Goal: Information Seeking & Learning: Learn about a topic

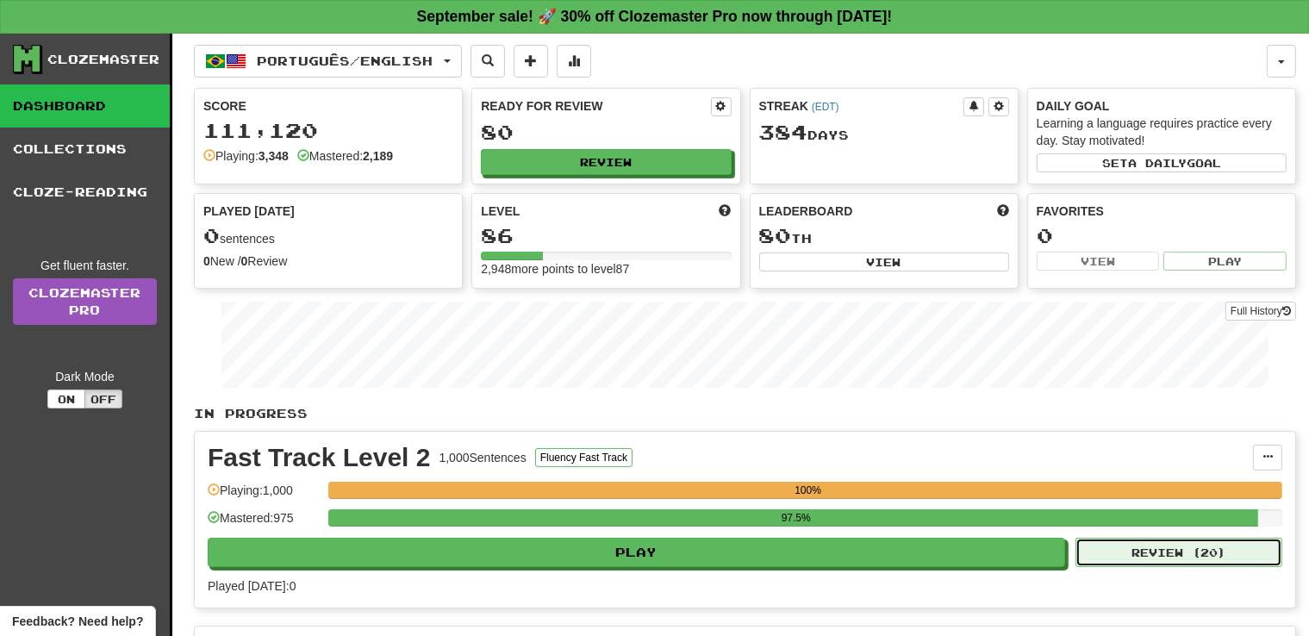
click at [1219, 553] on button "Review ( 20 )" at bounding box center [1179, 552] width 207 height 29
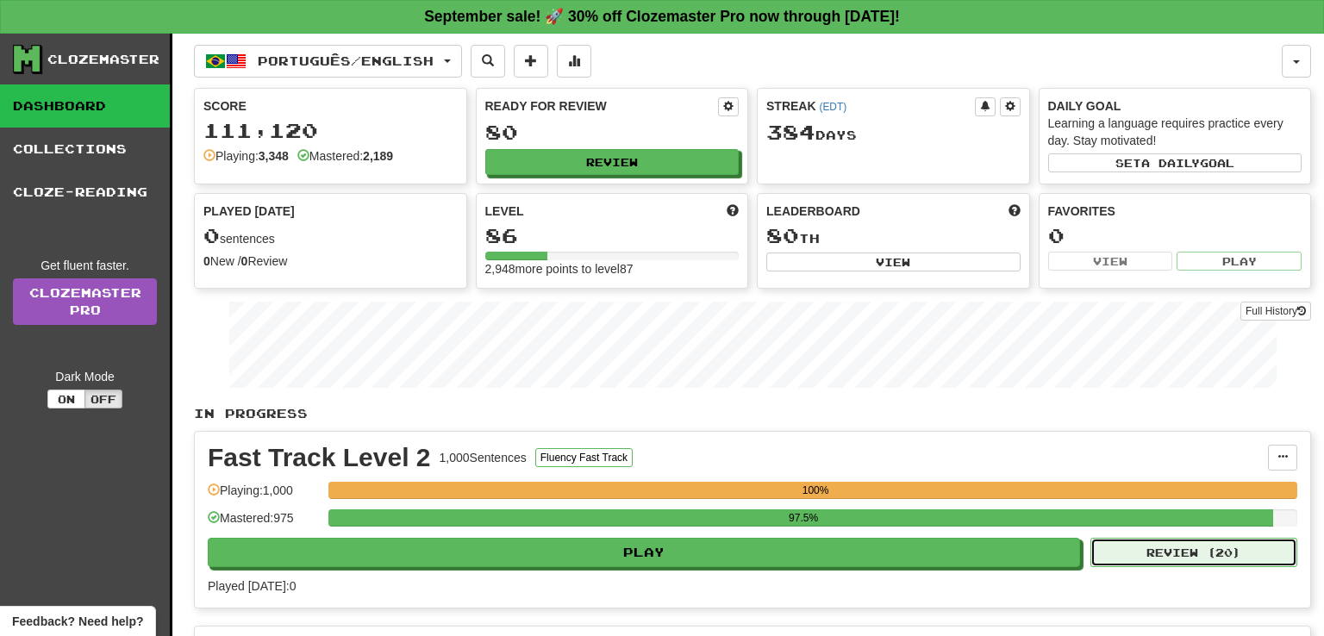
select select "**"
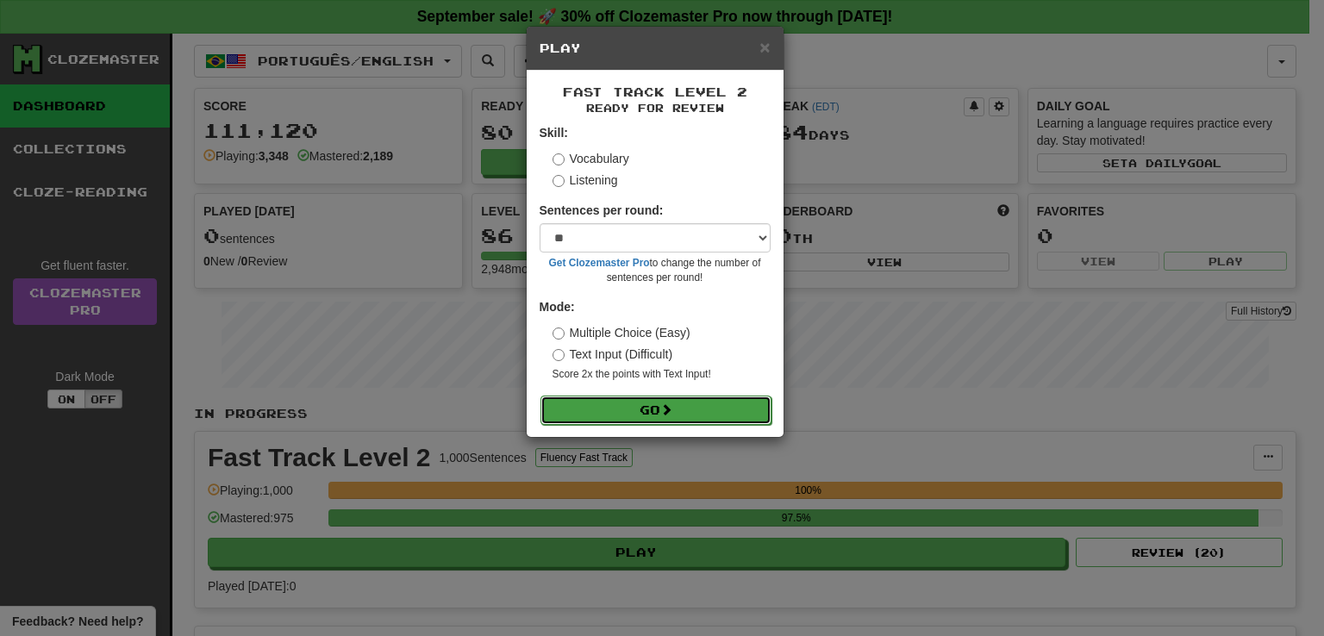
click at [609, 418] on button "Go" at bounding box center [655, 410] width 231 height 29
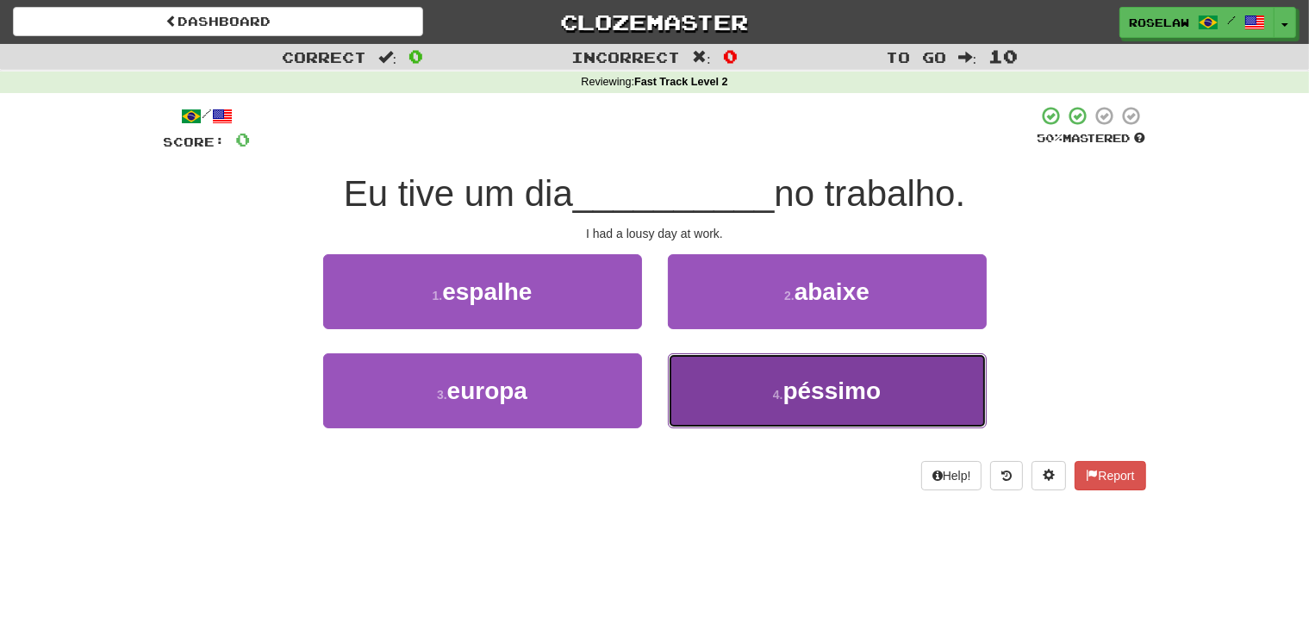
click at [753, 402] on button "4 . péssimo" at bounding box center [827, 390] width 319 height 75
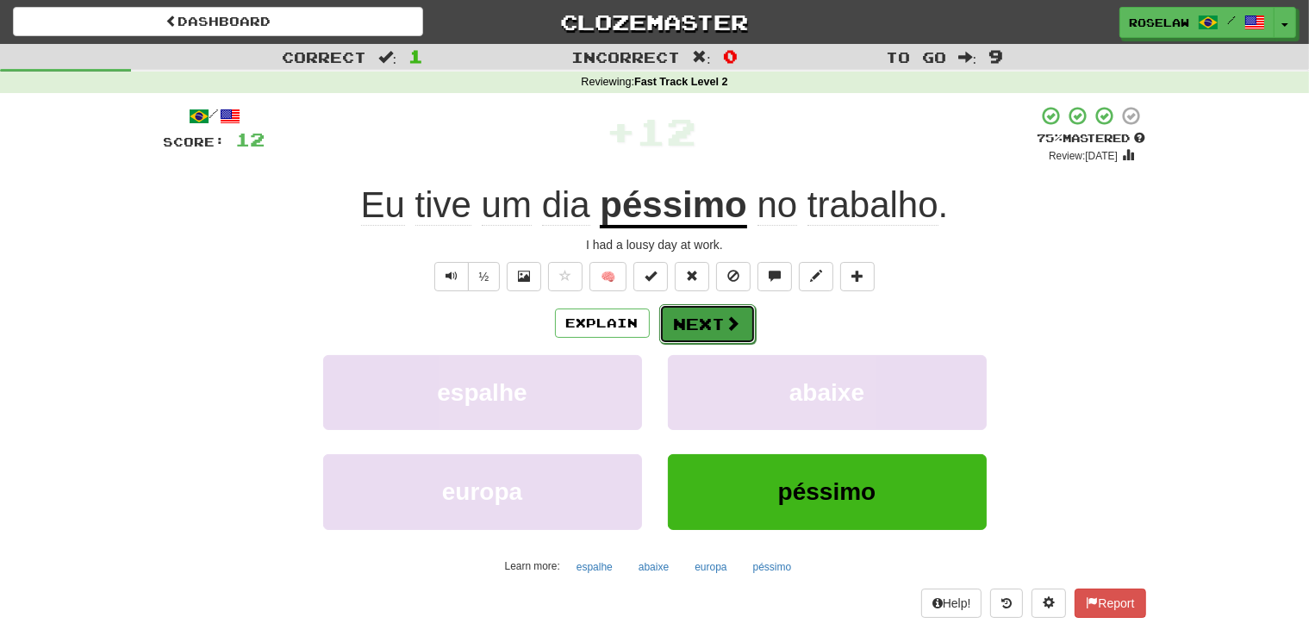
click at [681, 322] on button "Next" at bounding box center [707, 324] width 97 height 40
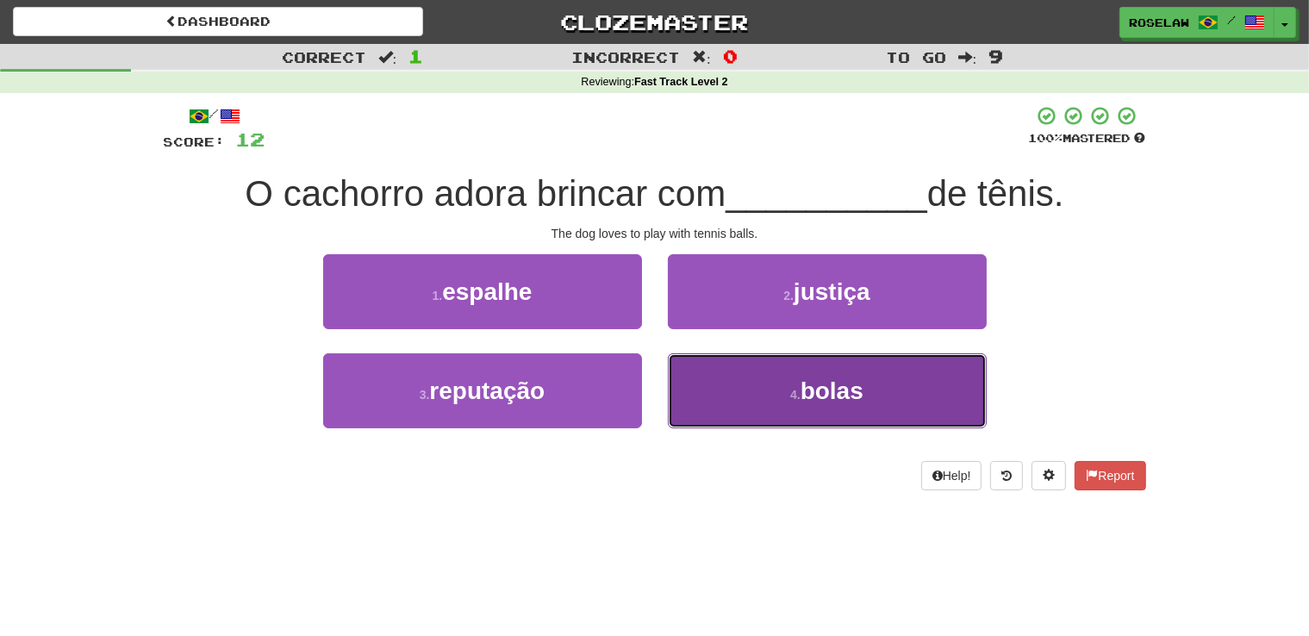
click at [727, 412] on button "4 . bolas" at bounding box center [827, 390] width 319 height 75
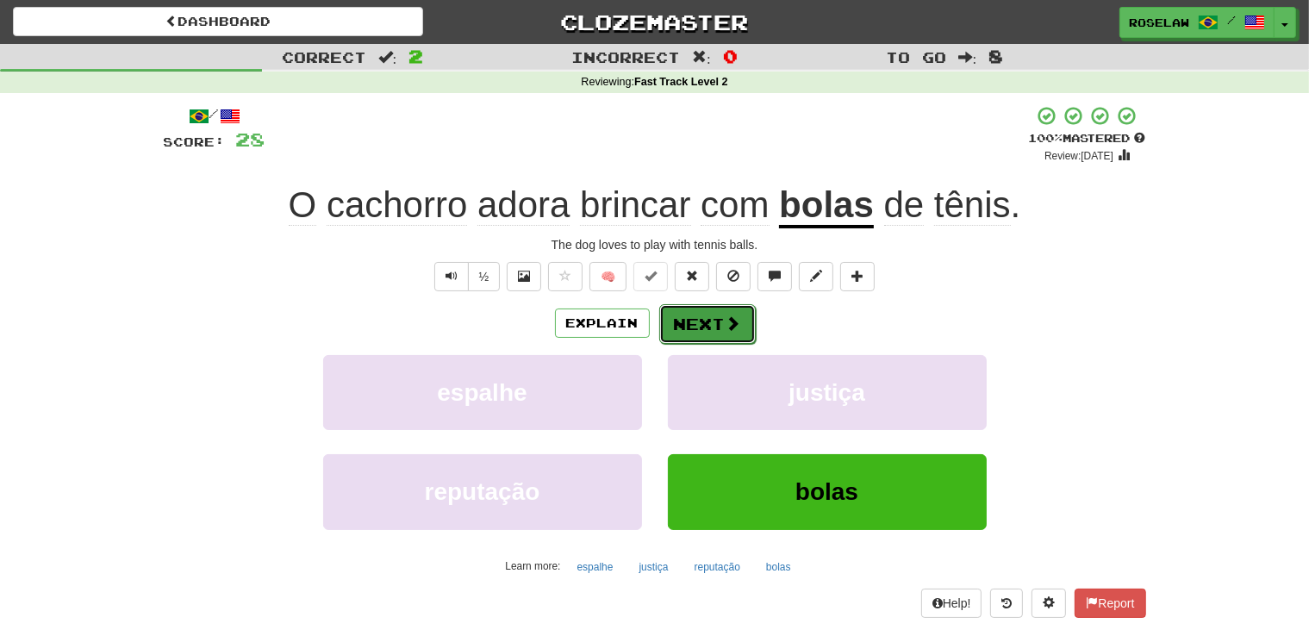
click at [715, 319] on button "Next" at bounding box center [707, 324] width 97 height 40
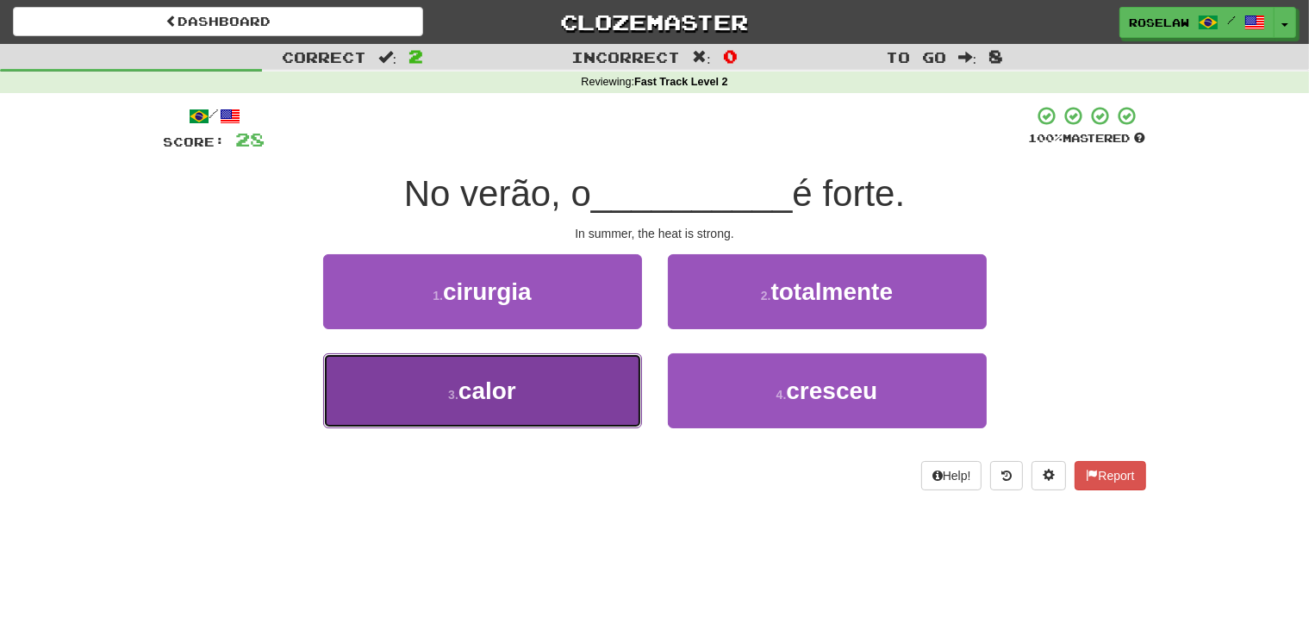
click at [578, 403] on button "3 . calor" at bounding box center [482, 390] width 319 height 75
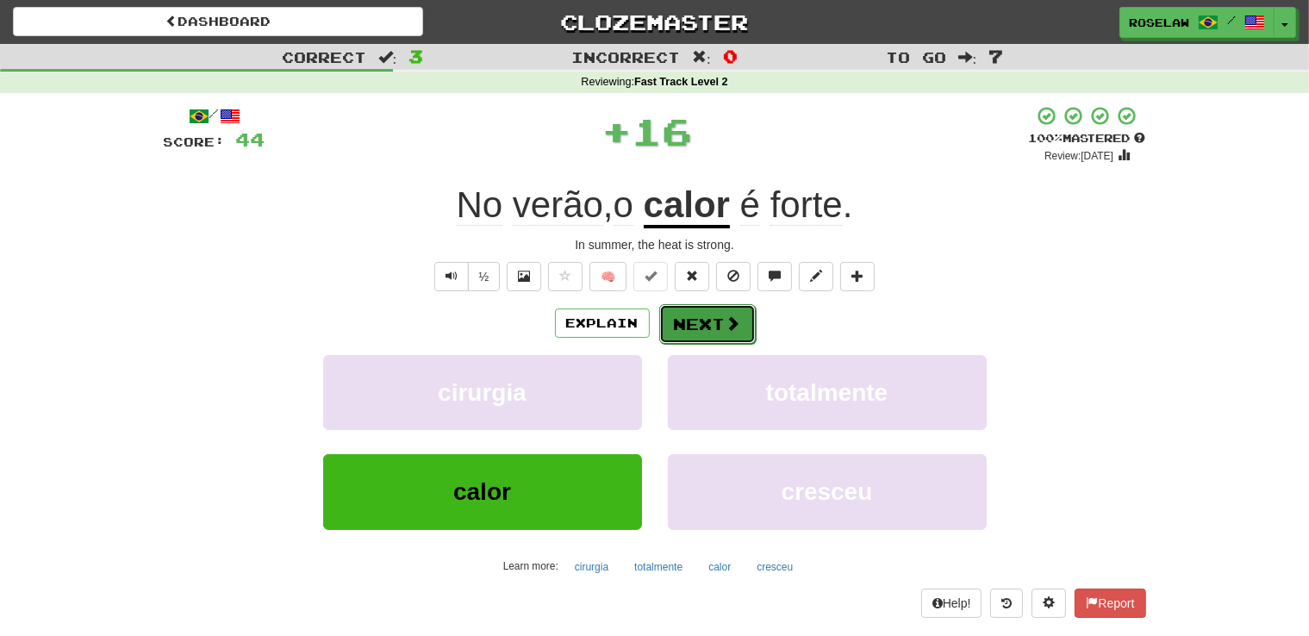
click at [694, 317] on button "Next" at bounding box center [707, 324] width 97 height 40
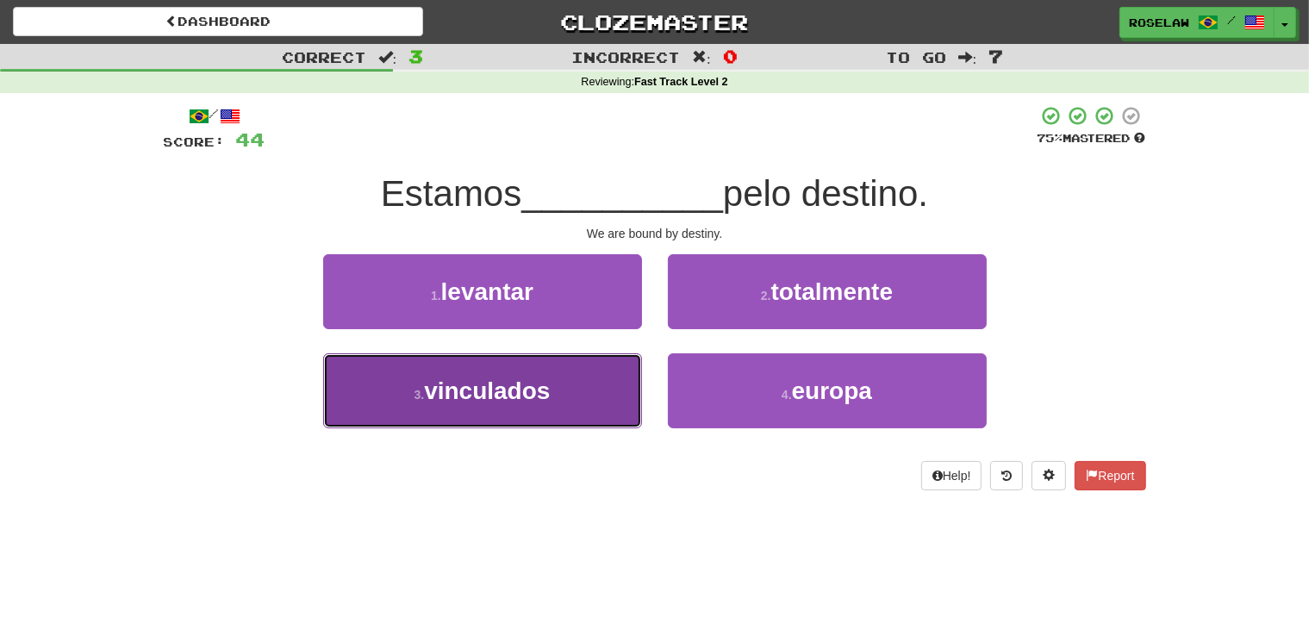
click at [577, 410] on button "3 . vinculados" at bounding box center [482, 390] width 319 height 75
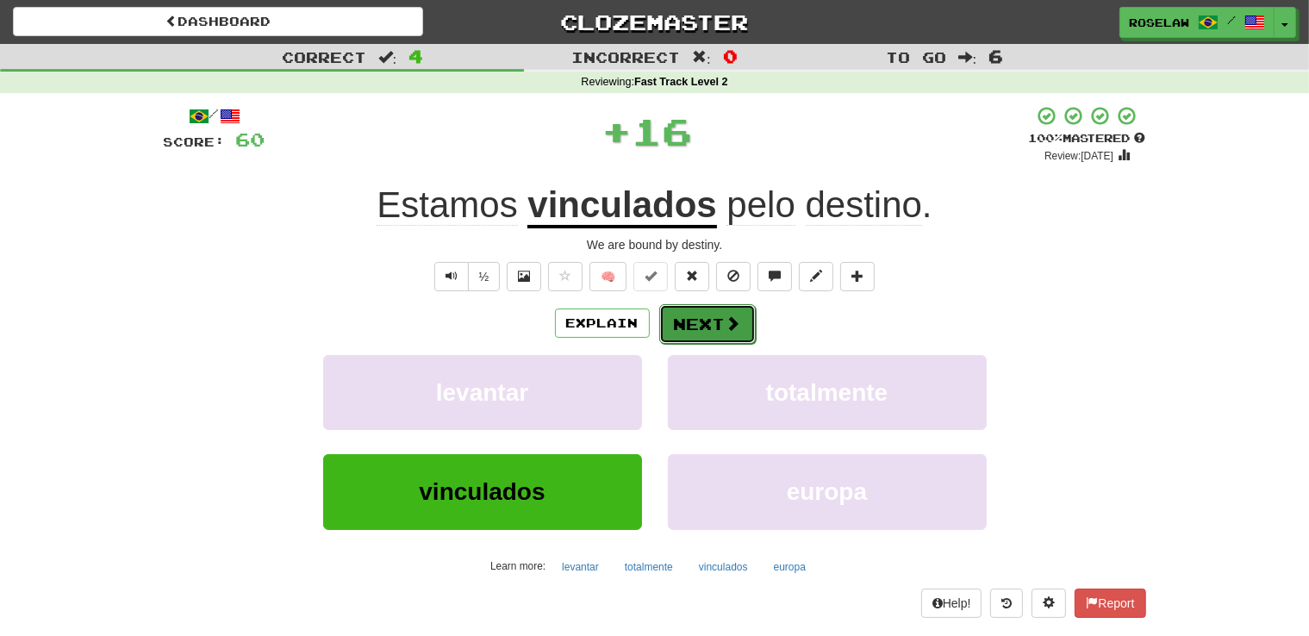
click at [690, 316] on button "Next" at bounding box center [707, 324] width 97 height 40
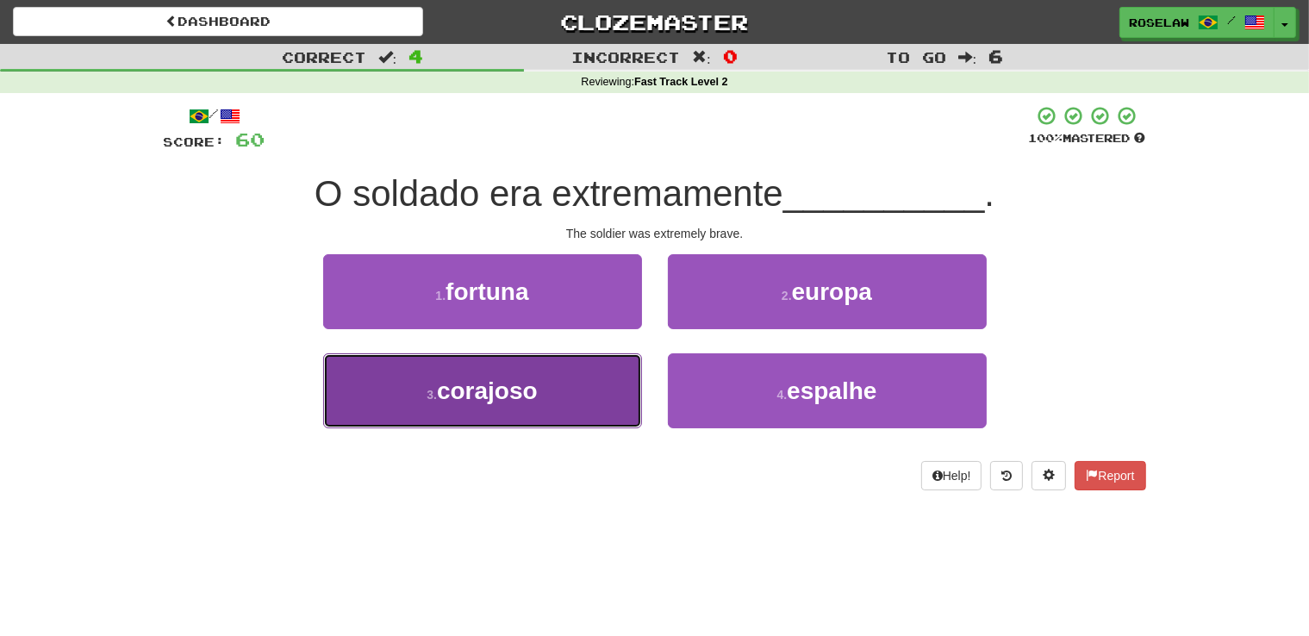
click at [581, 408] on button "3 . corajoso" at bounding box center [482, 390] width 319 height 75
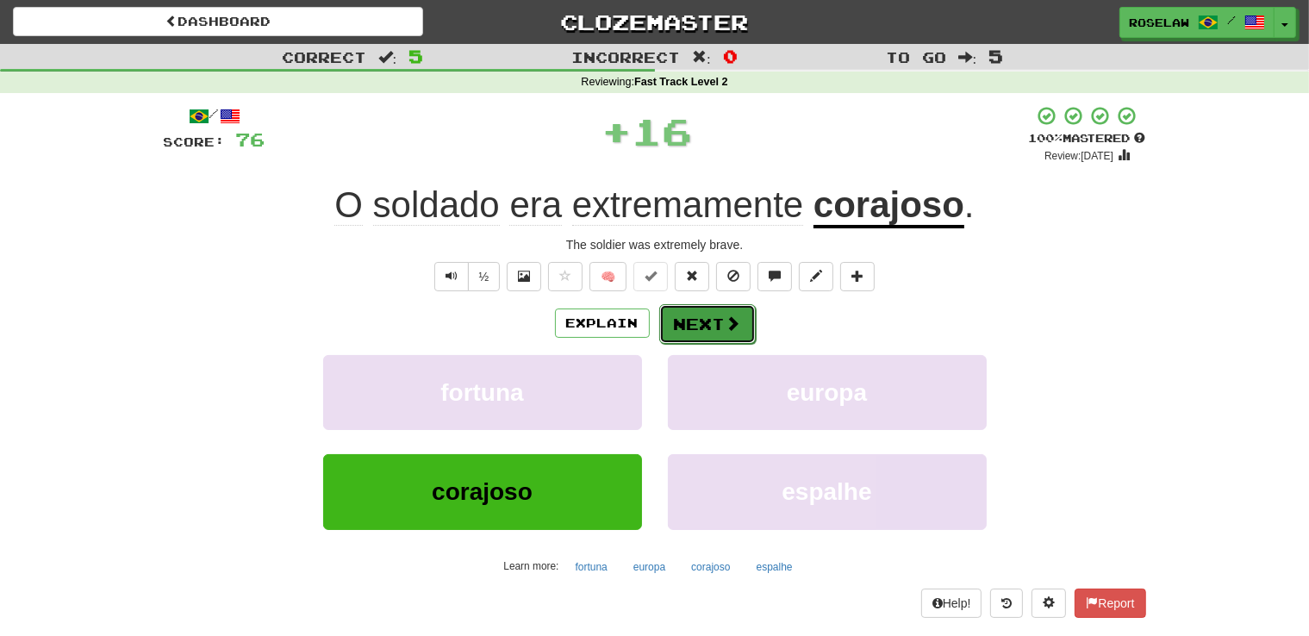
click at [703, 318] on button "Next" at bounding box center [707, 324] width 97 height 40
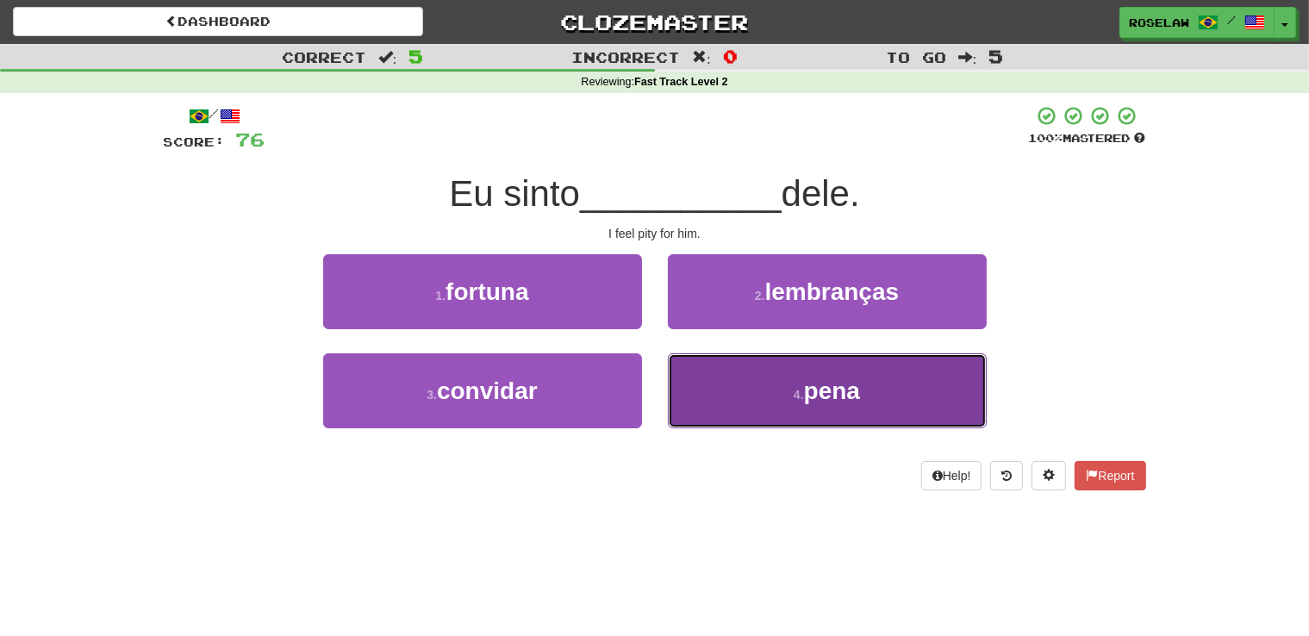
click at [746, 404] on button "4 . pena" at bounding box center [827, 390] width 319 height 75
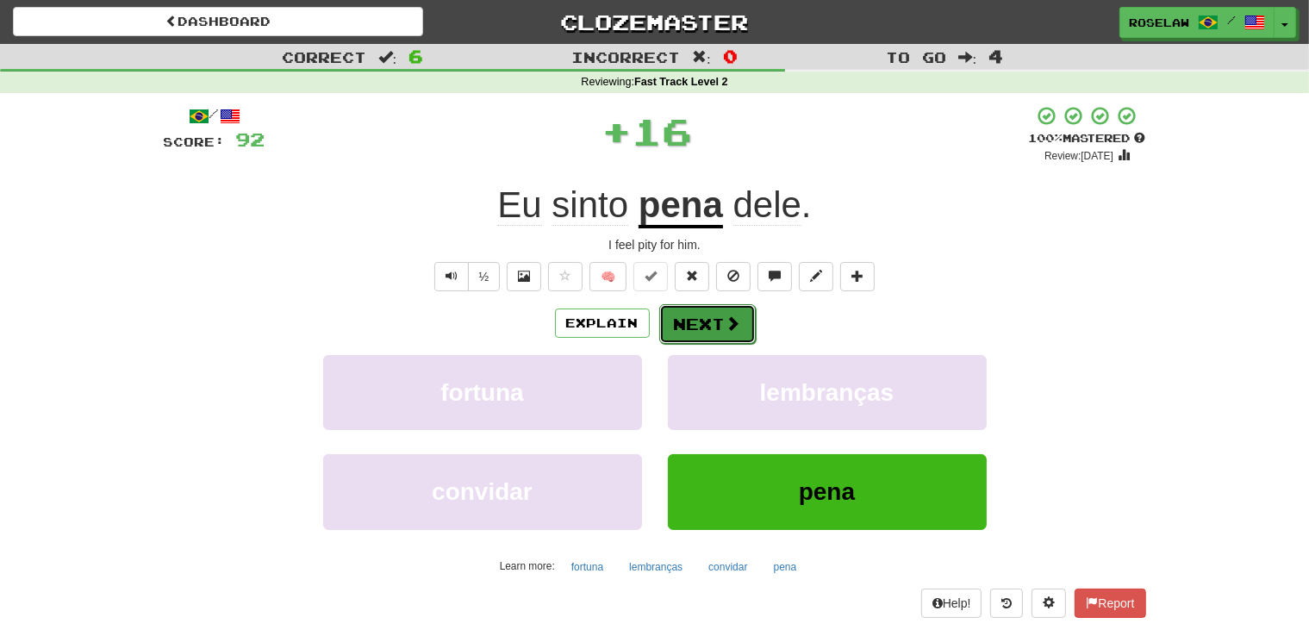
click at [737, 325] on span at bounding box center [734, 323] width 16 height 16
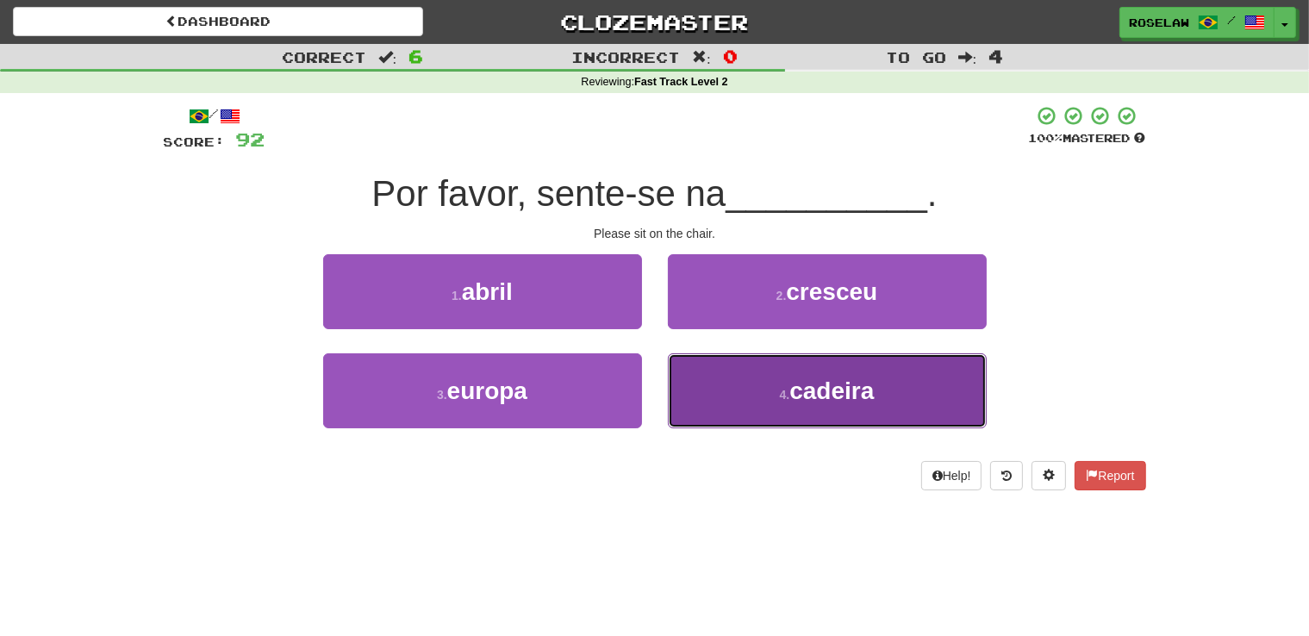
click at [739, 412] on button "4 . cadeira" at bounding box center [827, 390] width 319 height 75
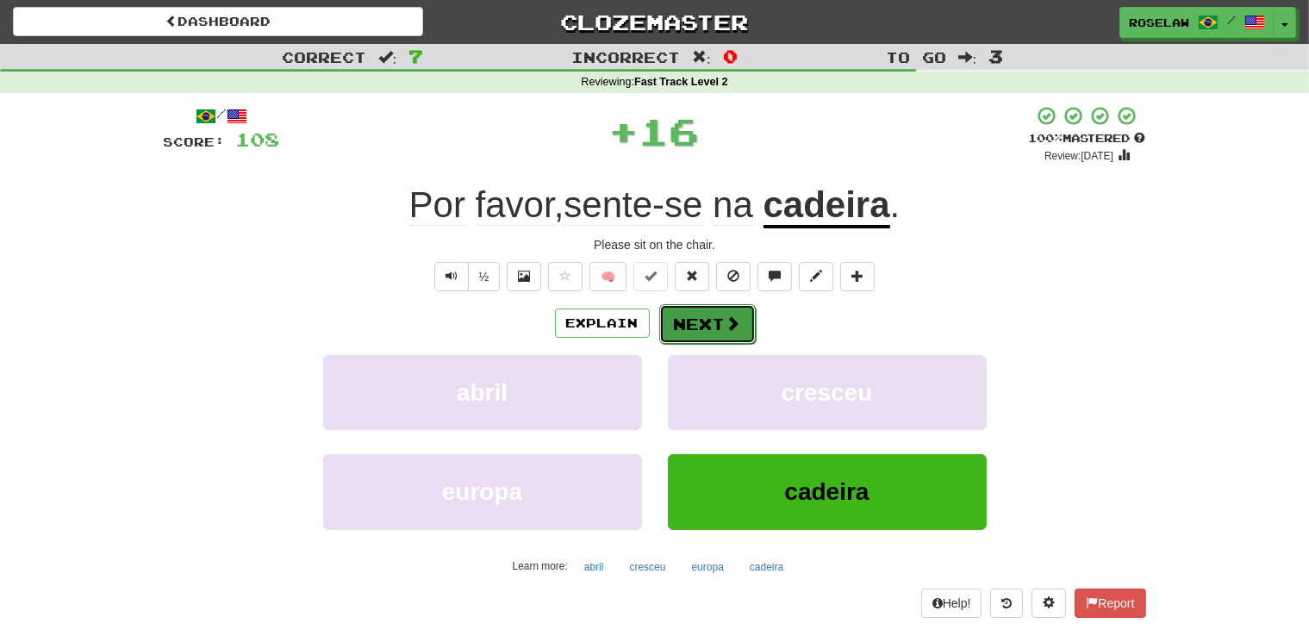
click at [687, 319] on button "Next" at bounding box center [707, 324] width 97 height 40
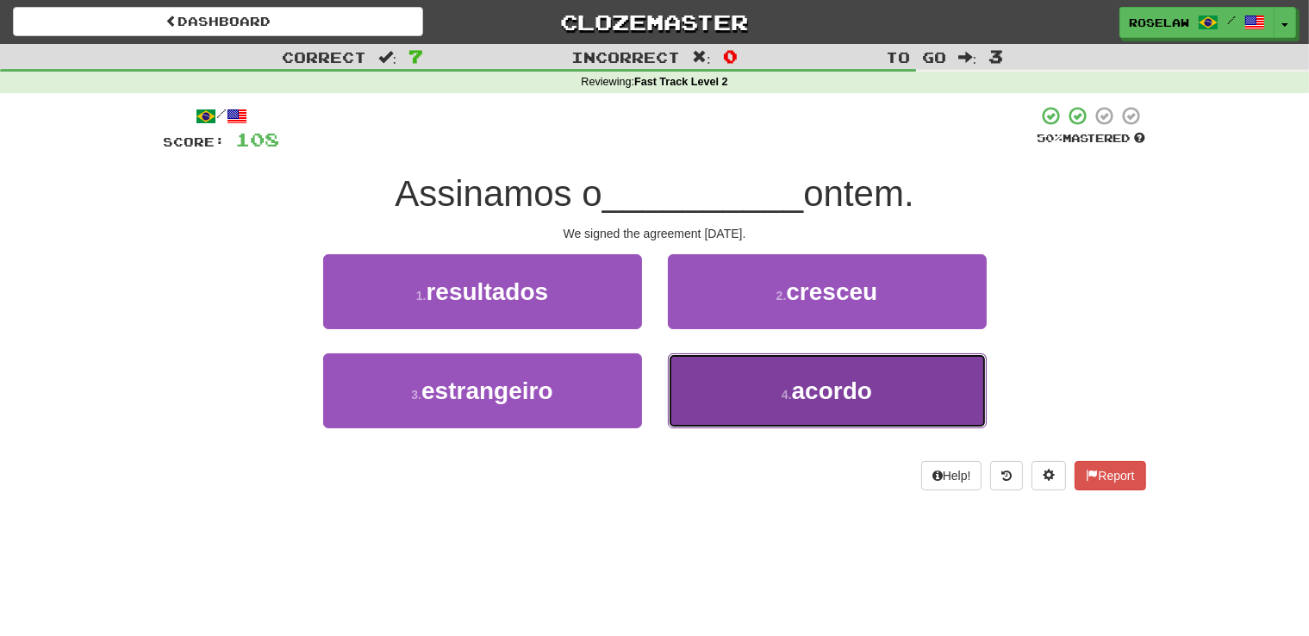
click at [748, 400] on button "4 . acordo" at bounding box center [827, 390] width 319 height 75
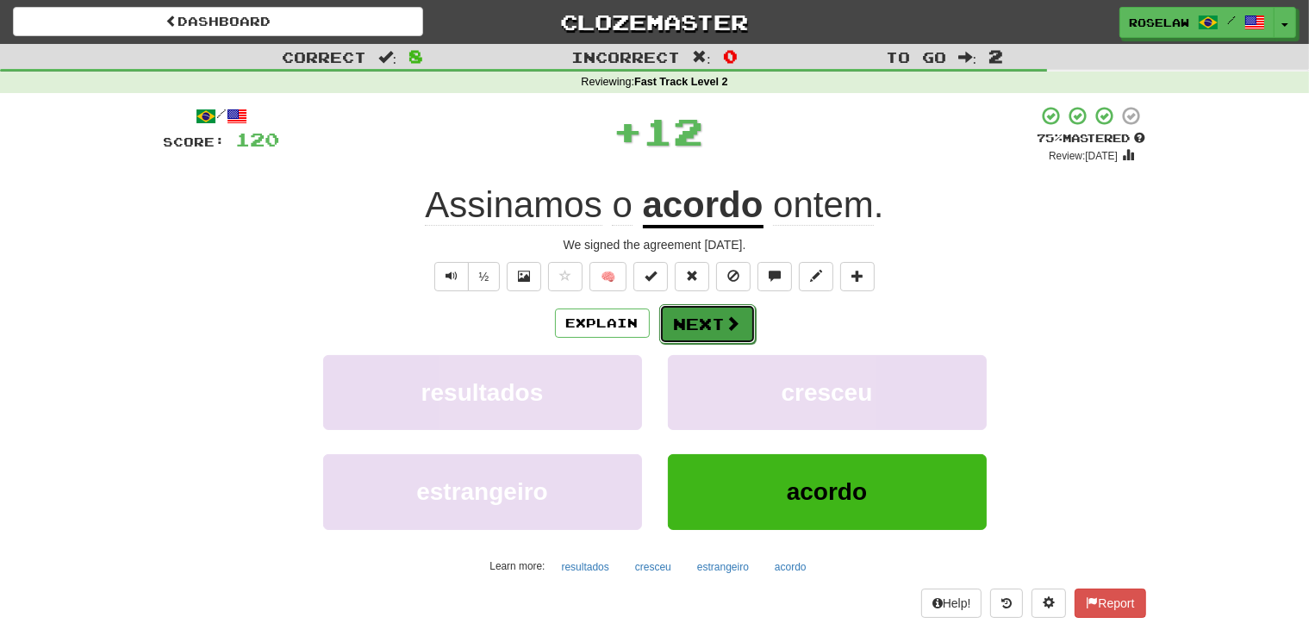
click at [690, 322] on button "Next" at bounding box center [707, 324] width 97 height 40
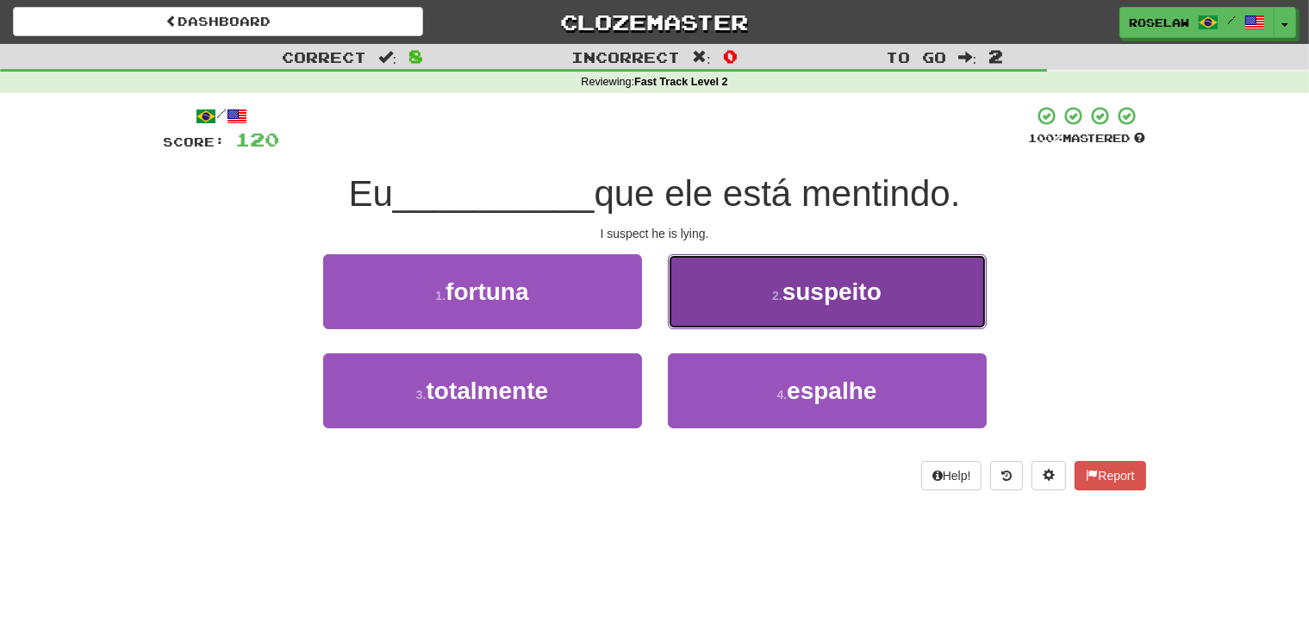
click at [732, 305] on button "2 . suspeito" at bounding box center [827, 291] width 319 height 75
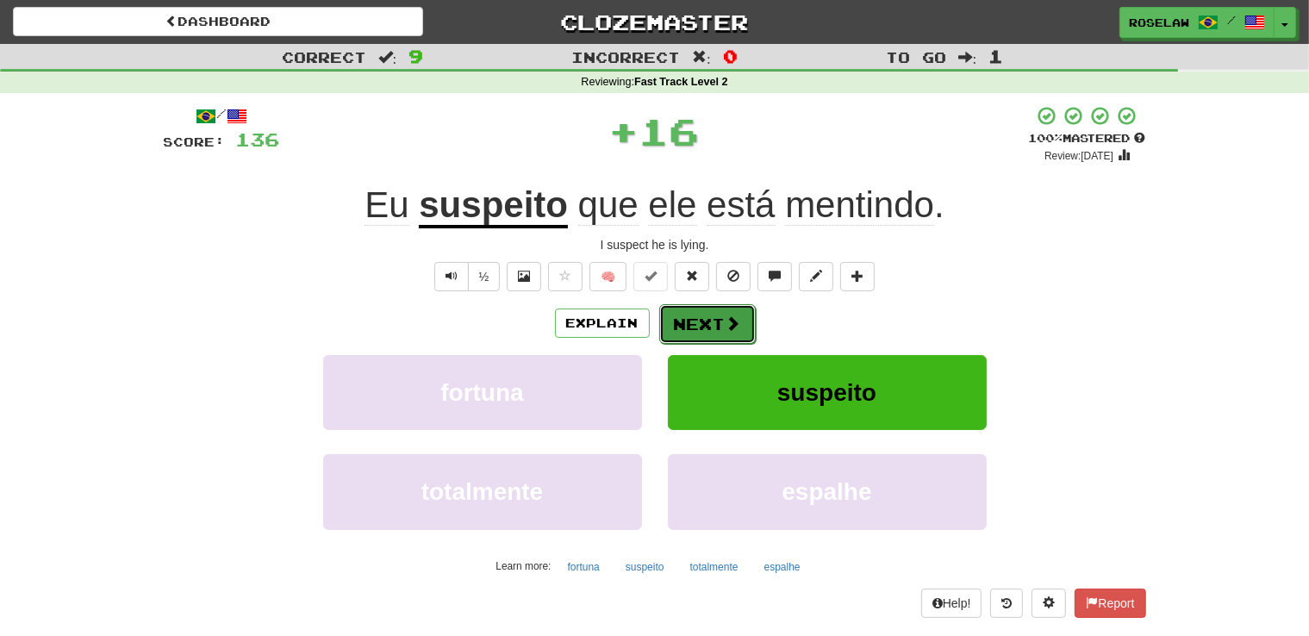
click at [696, 322] on button "Next" at bounding box center [707, 324] width 97 height 40
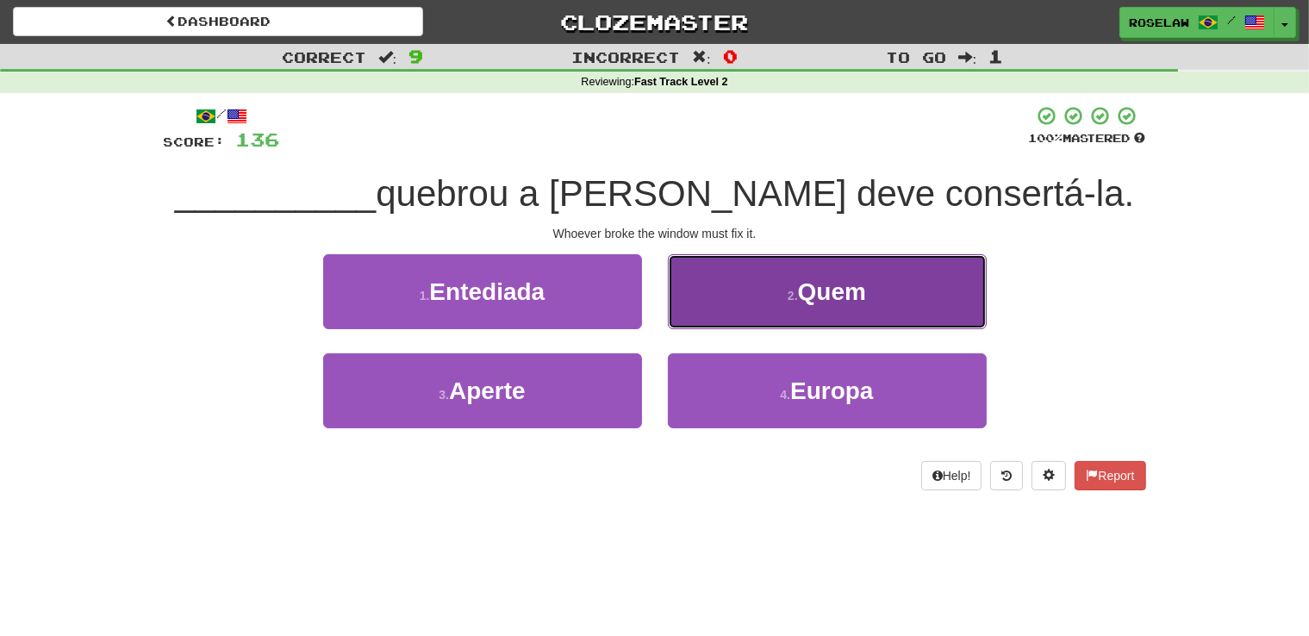
click at [741, 309] on button "2 . Quem" at bounding box center [827, 291] width 319 height 75
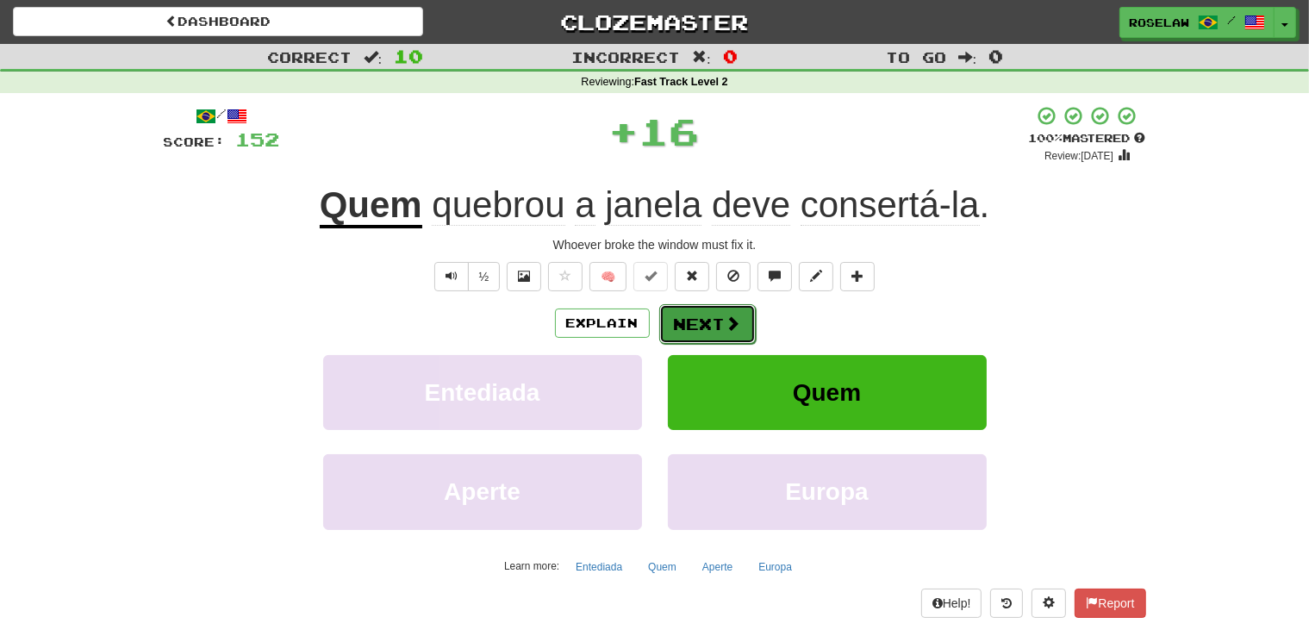
click at [715, 321] on button "Next" at bounding box center [707, 324] width 97 height 40
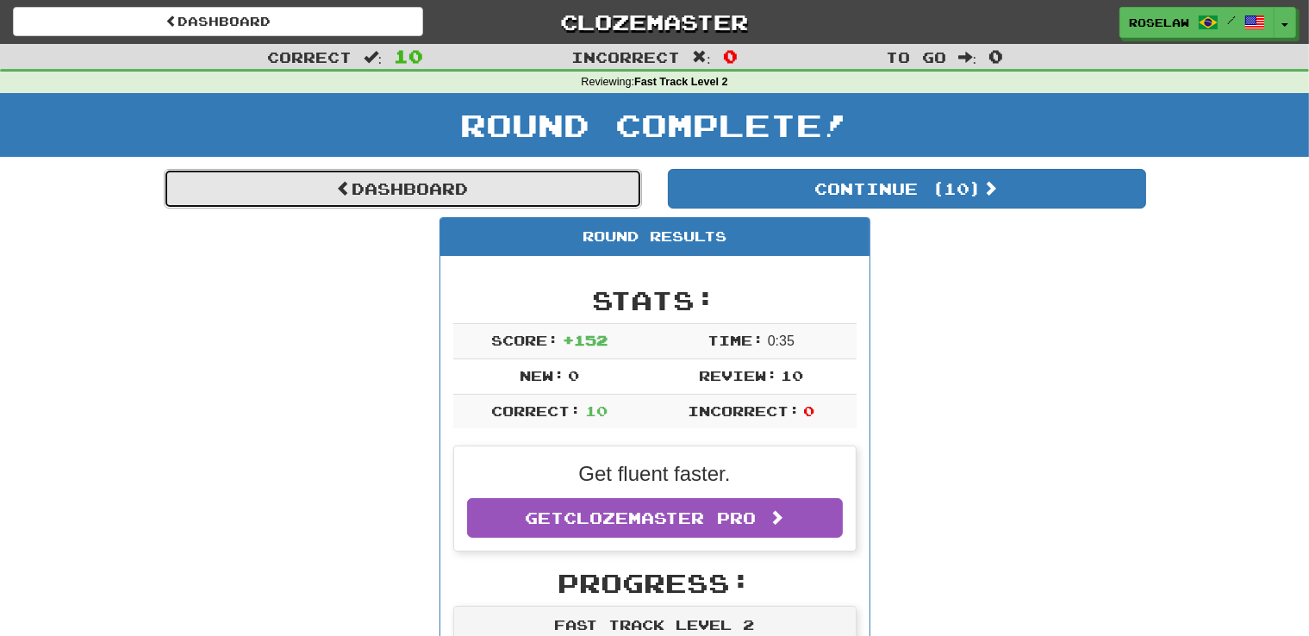
click at [385, 196] on link "Dashboard" at bounding box center [403, 189] width 478 height 40
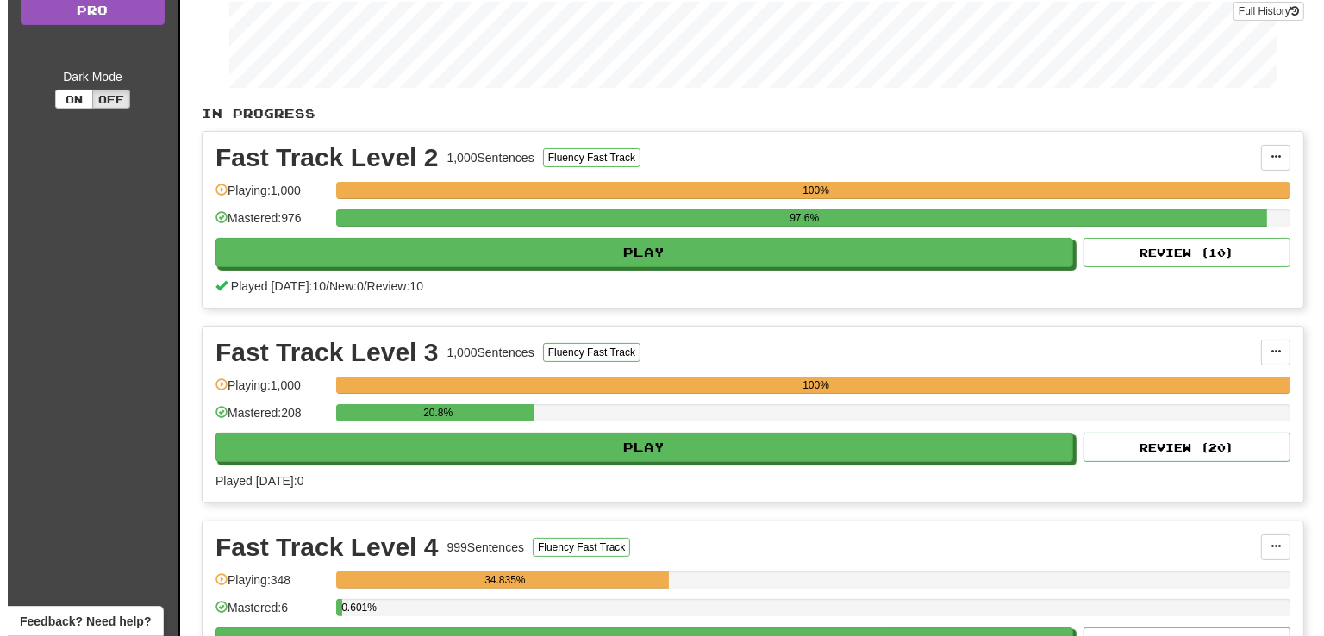
scroll to position [309, 0]
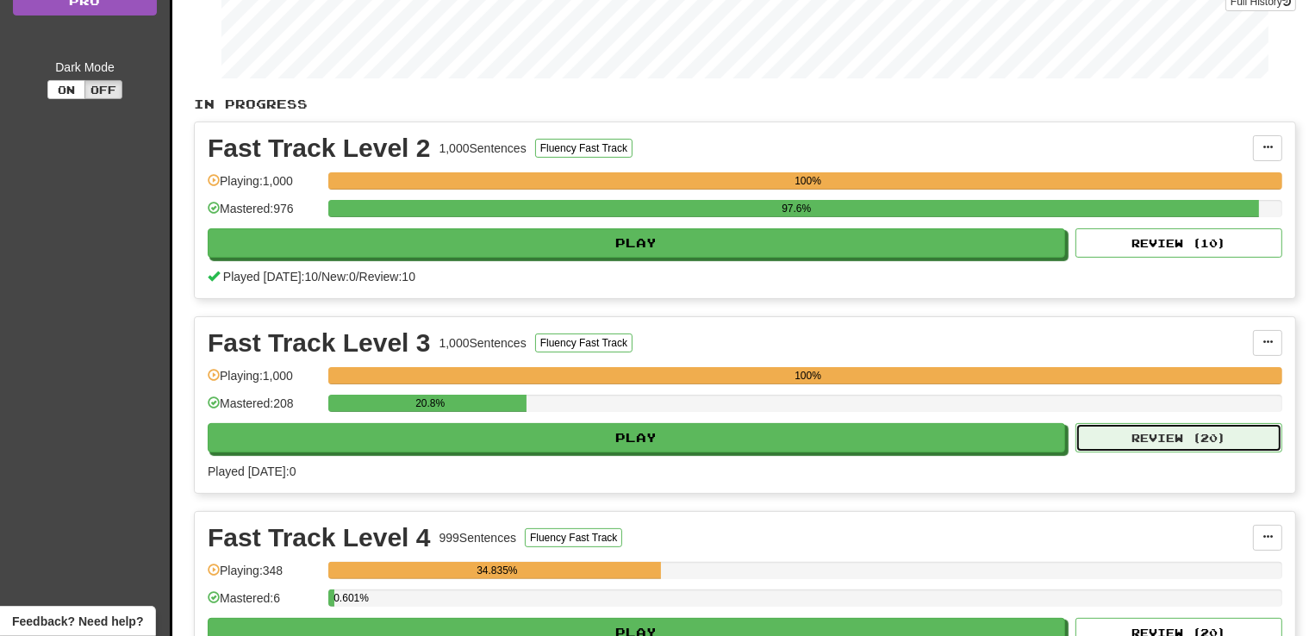
click at [1227, 442] on button "Review ( 20 )" at bounding box center [1179, 437] width 207 height 29
select select "**"
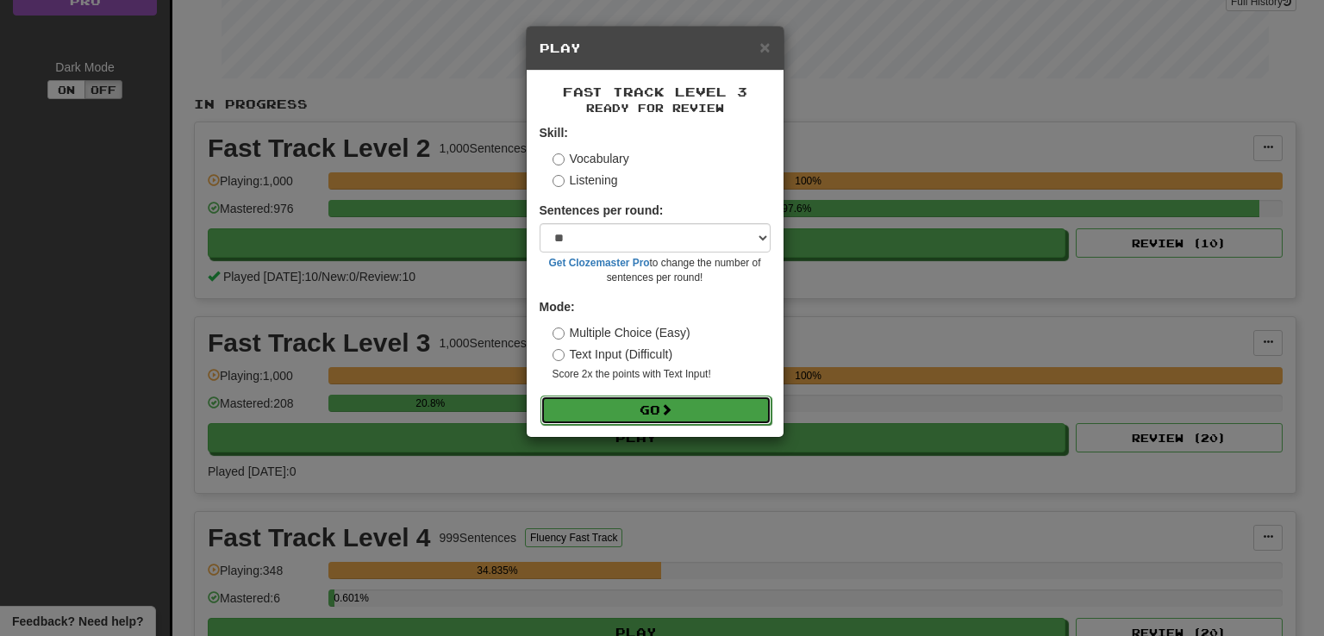
click at [591, 419] on button "Go" at bounding box center [655, 410] width 231 height 29
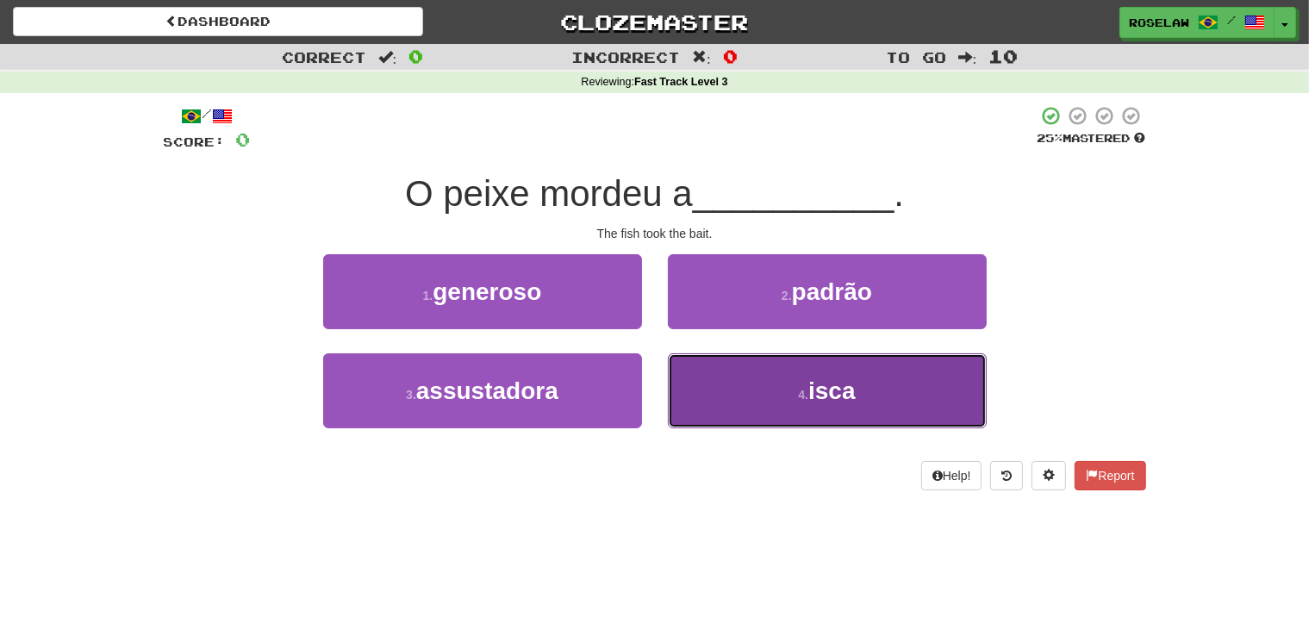
click at [741, 403] on button "4 . isca" at bounding box center [827, 390] width 319 height 75
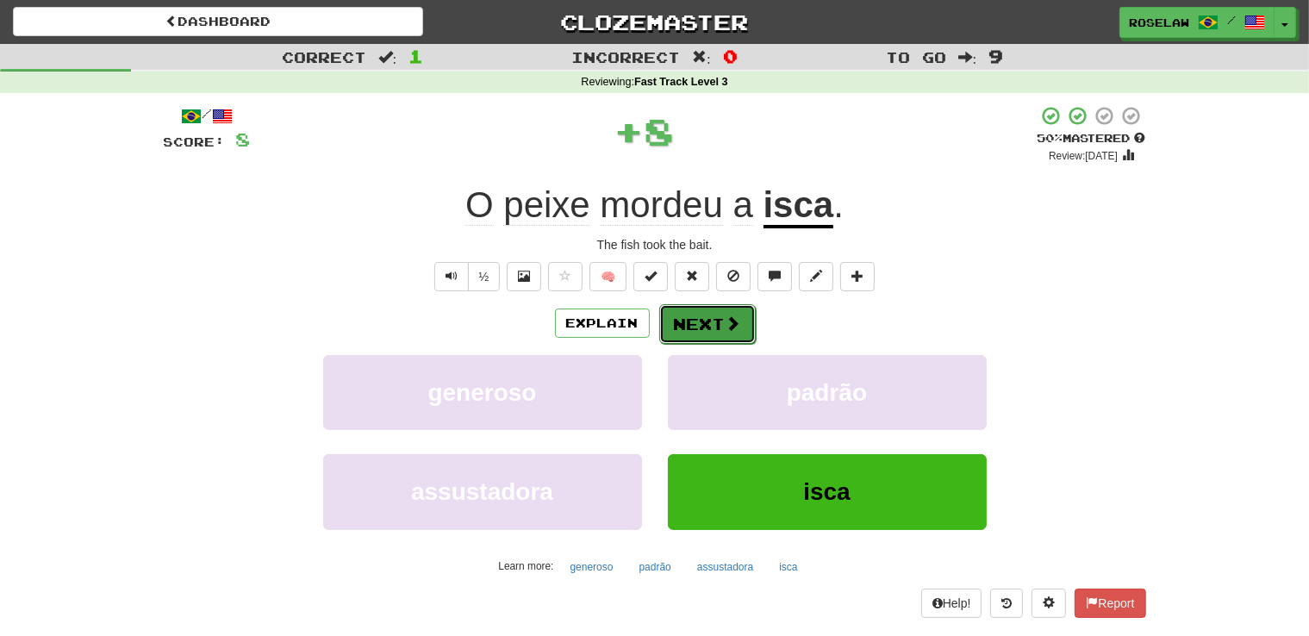
click at [729, 324] on span at bounding box center [734, 323] width 16 height 16
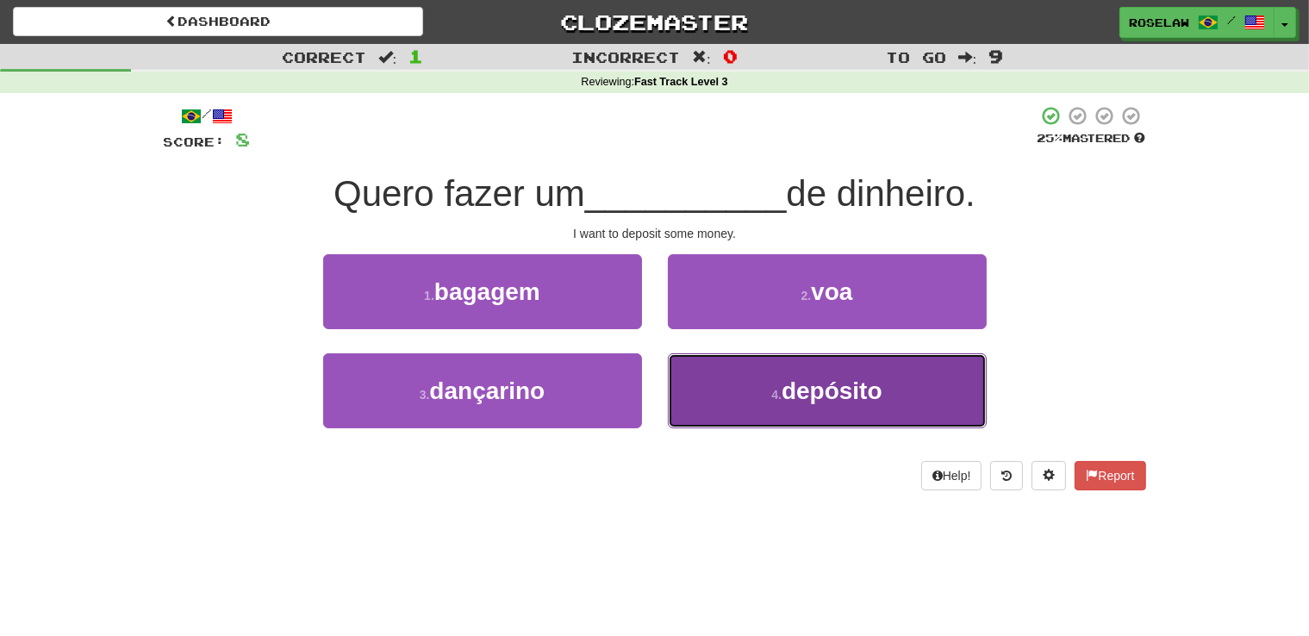
click at [738, 409] on button "4 . depósito" at bounding box center [827, 390] width 319 height 75
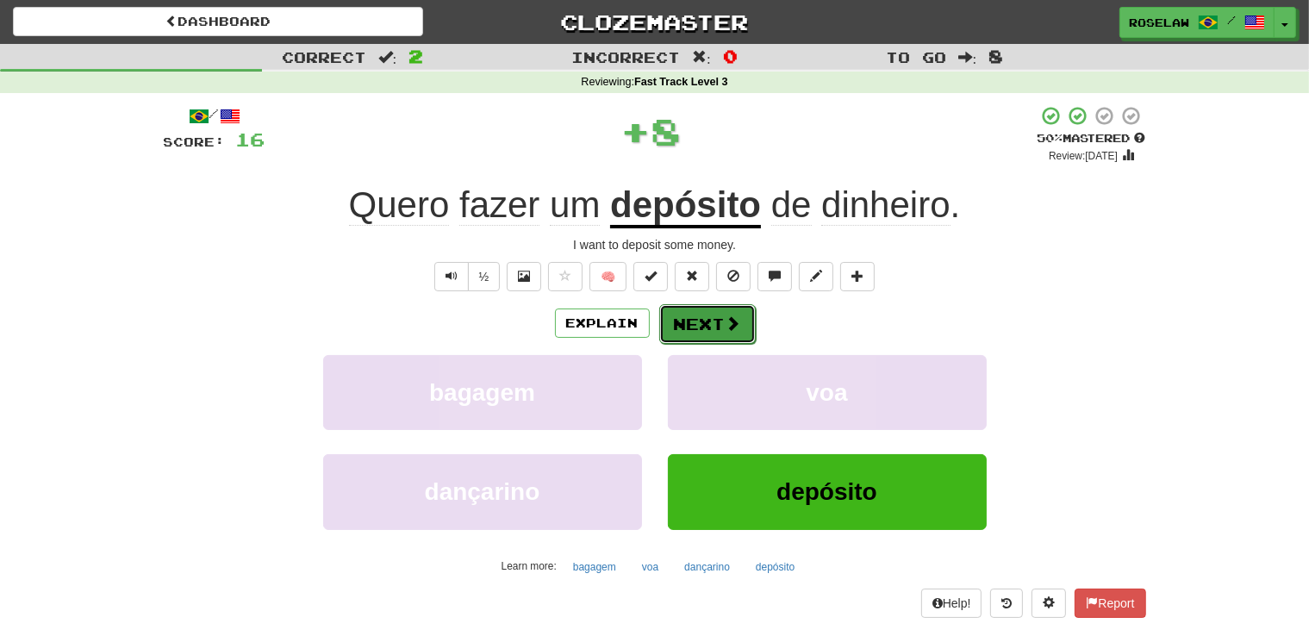
click at [744, 324] on button "Next" at bounding box center [707, 324] width 97 height 40
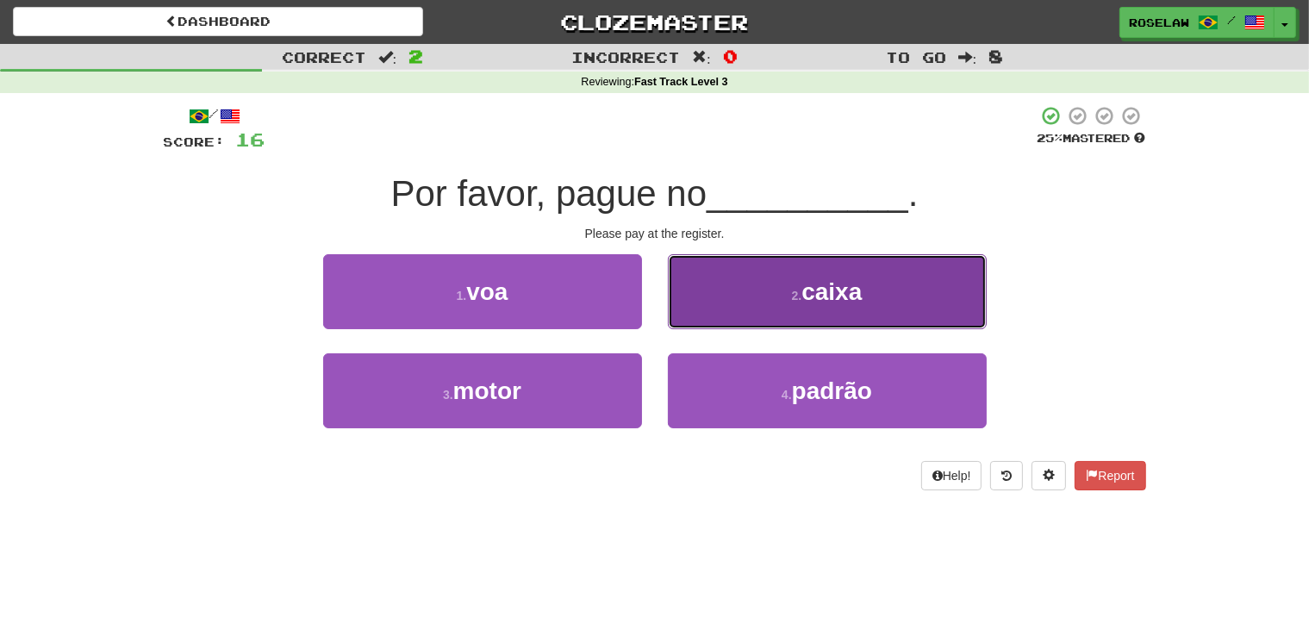
click at [745, 306] on button "2 . caixa" at bounding box center [827, 291] width 319 height 75
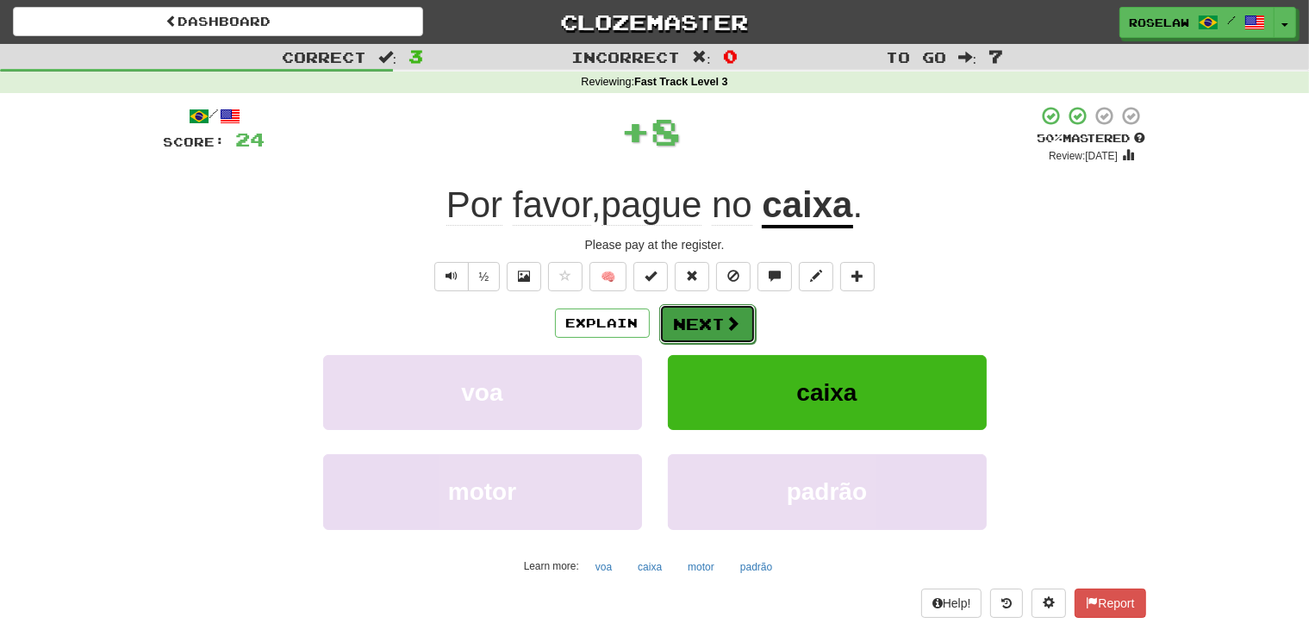
click at [709, 326] on button "Next" at bounding box center [707, 324] width 97 height 40
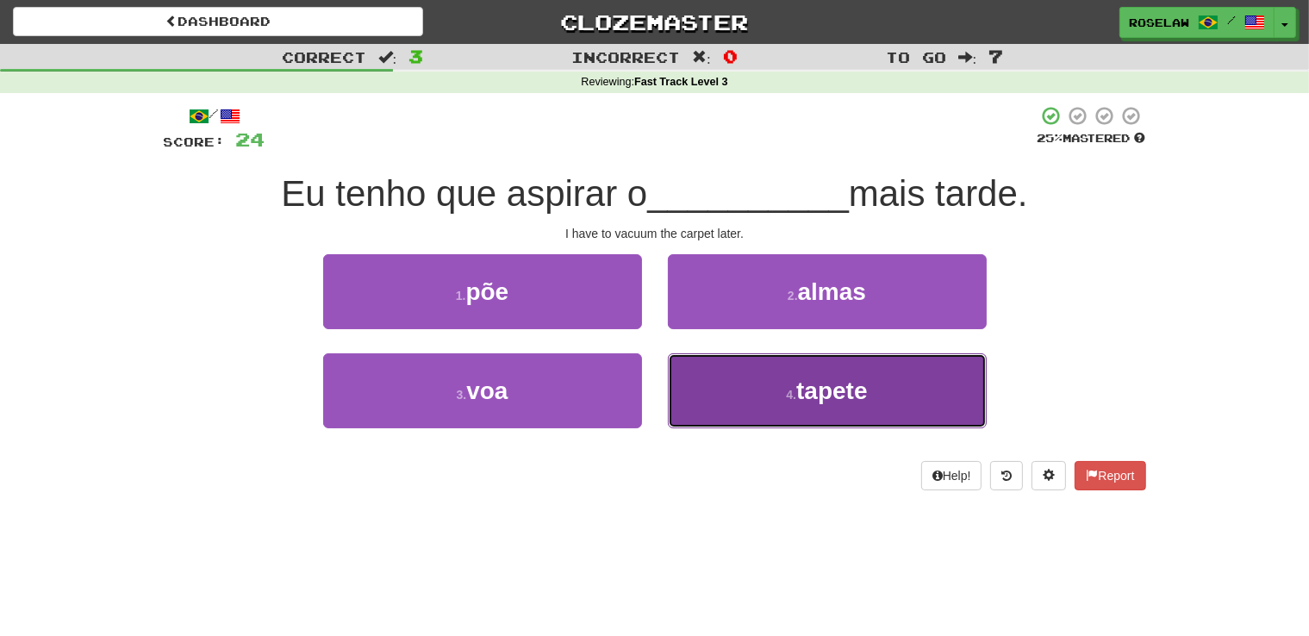
click at [748, 394] on button "4 . tapete" at bounding box center [827, 390] width 319 height 75
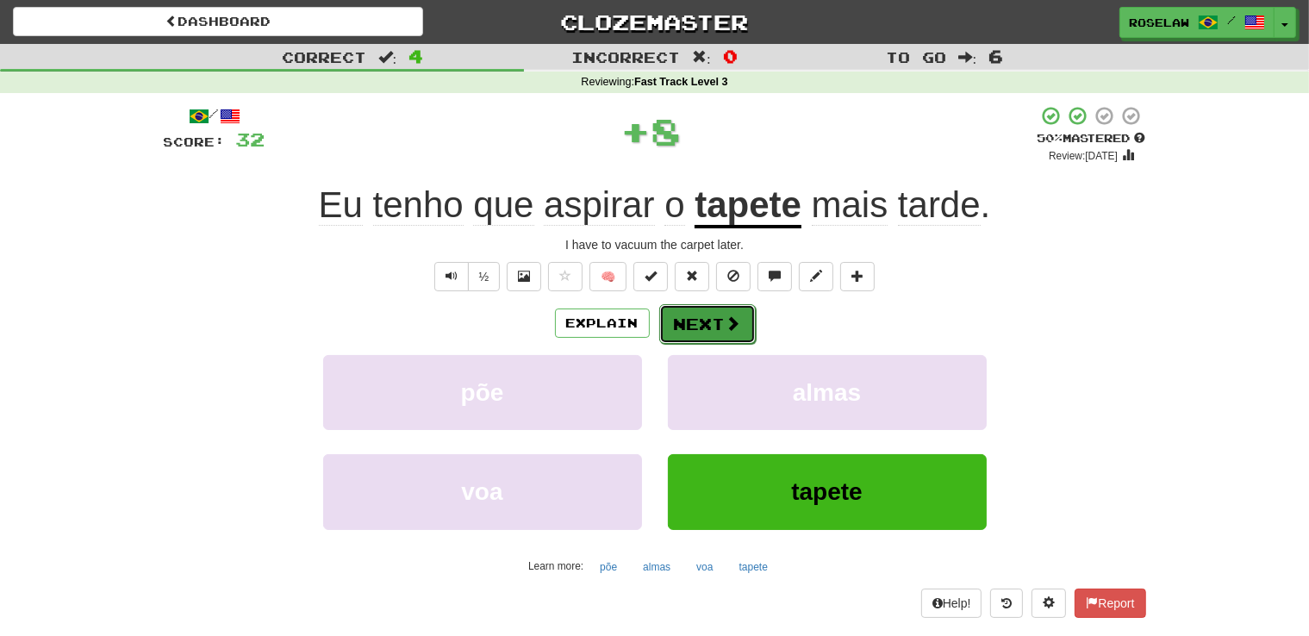
click at [721, 322] on button "Next" at bounding box center [707, 324] width 97 height 40
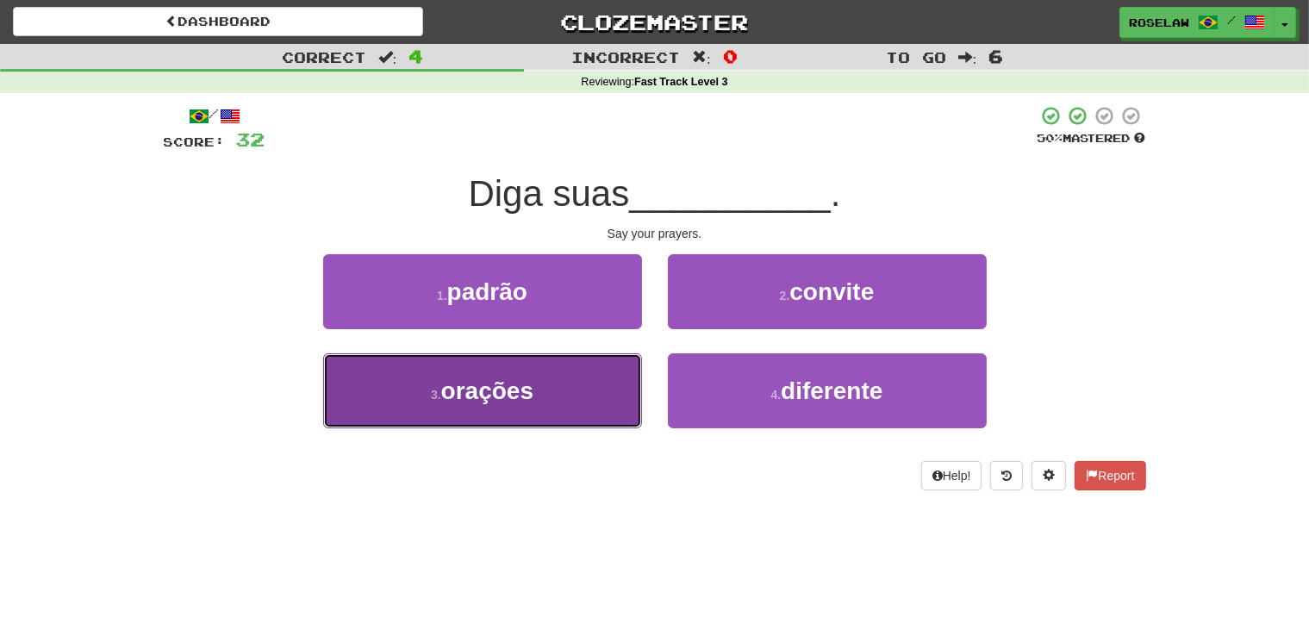
click at [583, 403] on button "3 . orações" at bounding box center [482, 390] width 319 height 75
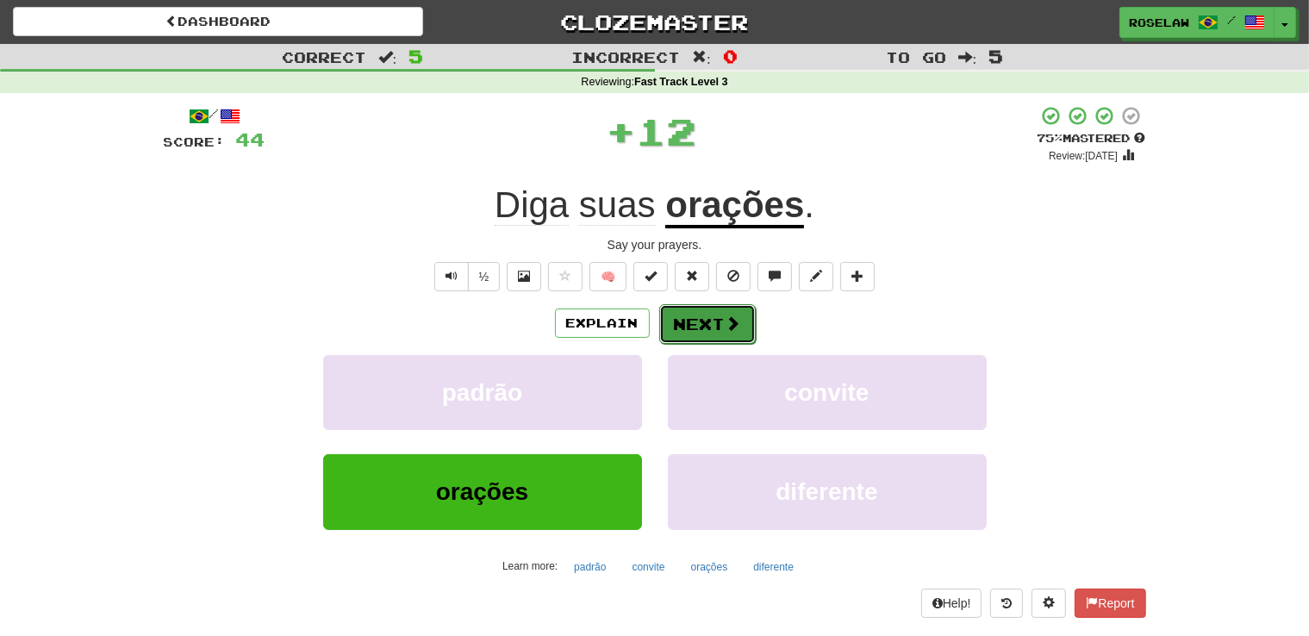
click at [705, 319] on button "Next" at bounding box center [707, 324] width 97 height 40
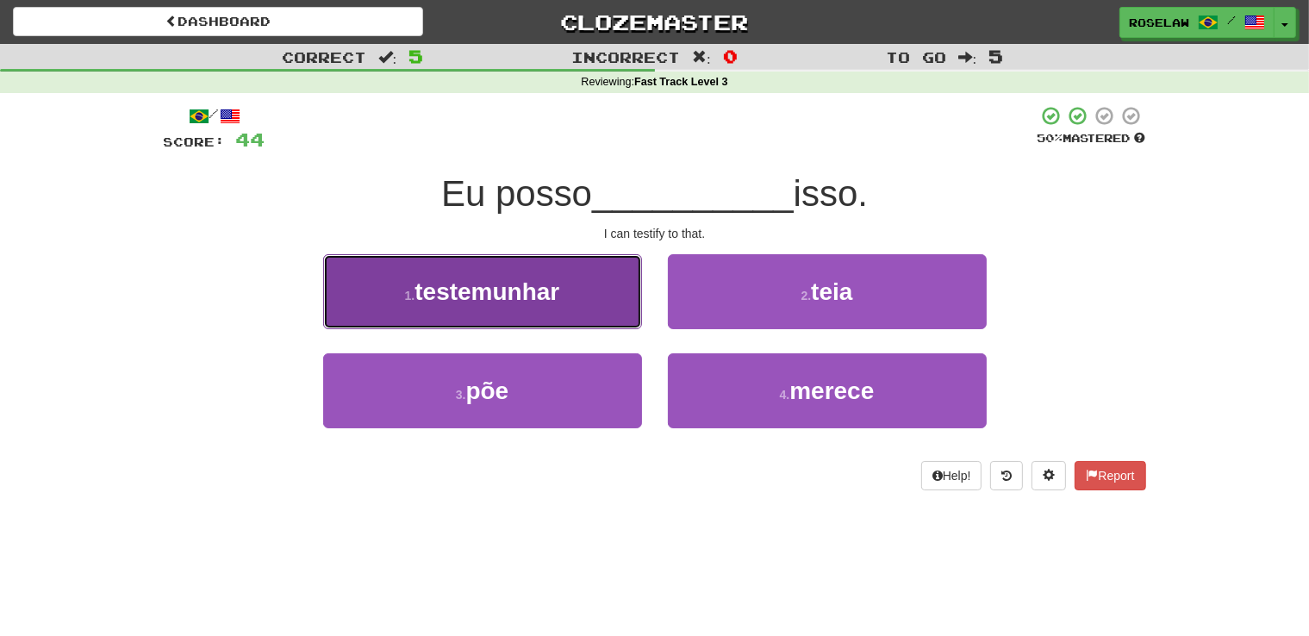
click at [609, 302] on button "1 . testemunhar" at bounding box center [482, 291] width 319 height 75
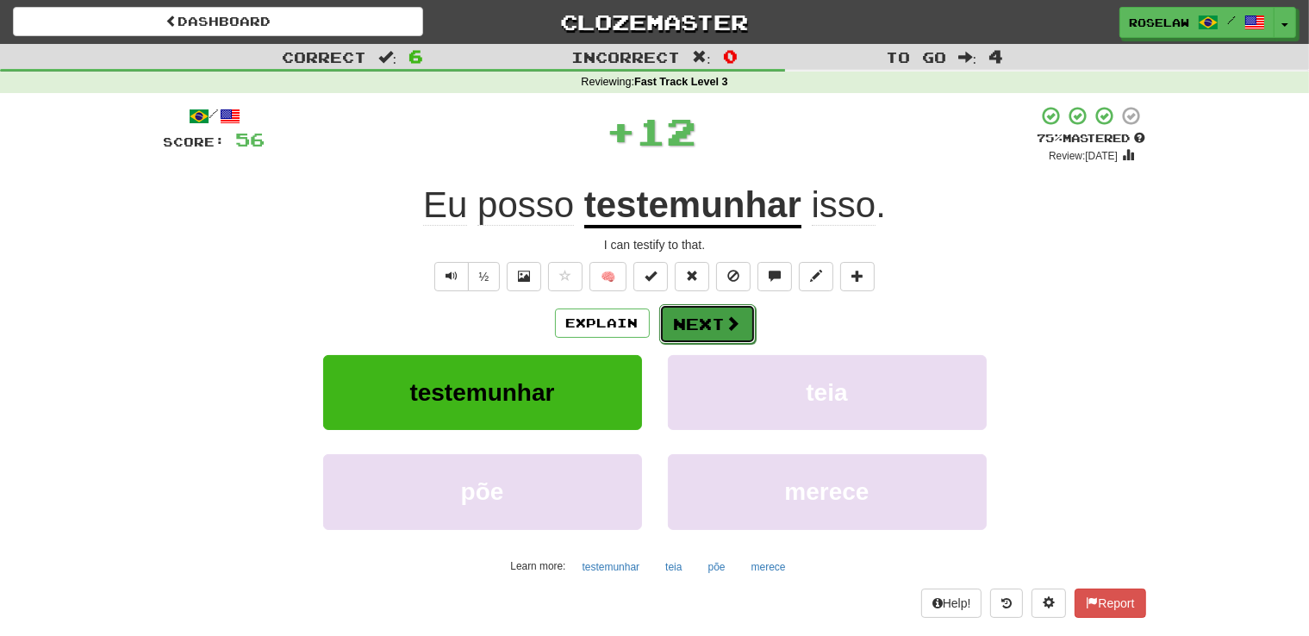
click at [695, 324] on button "Next" at bounding box center [707, 324] width 97 height 40
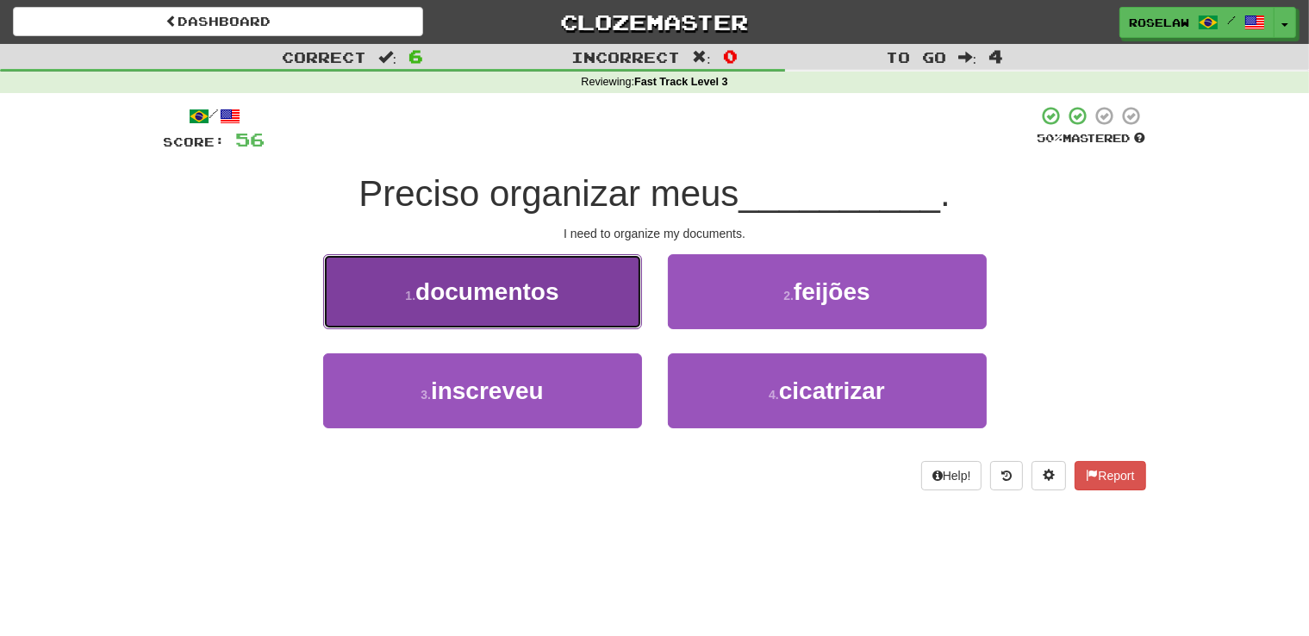
click at [590, 304] on button "1 . documentos" at bounding box center [482, 291] width 319 height 75
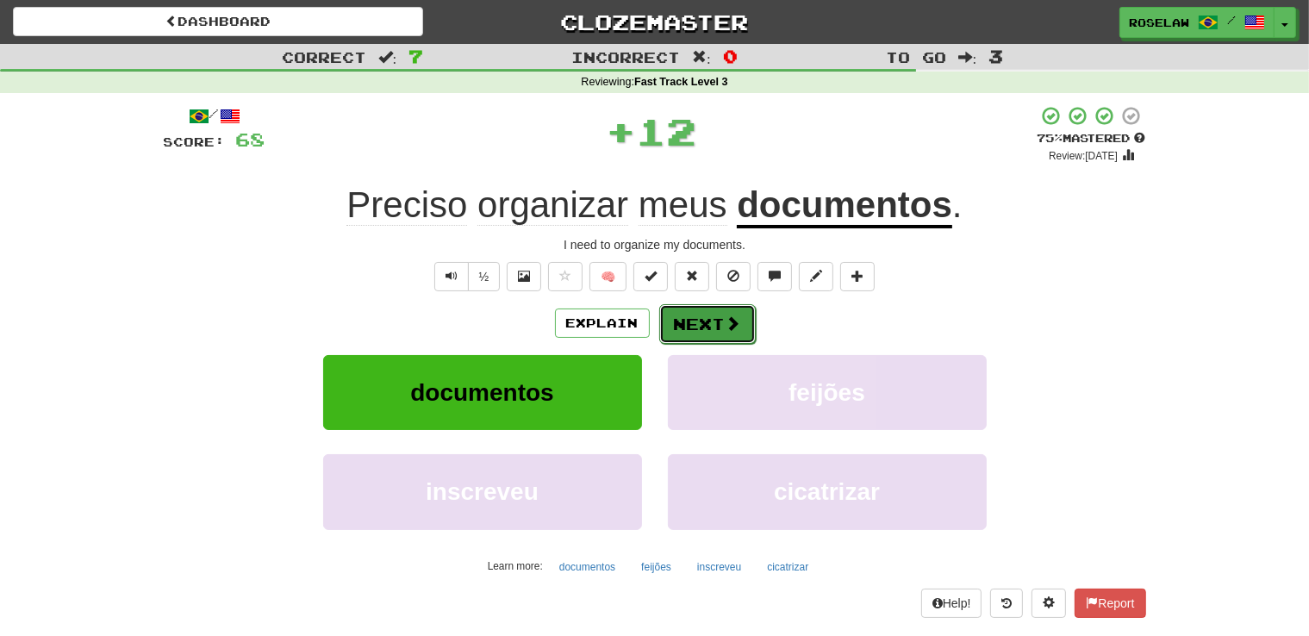
click at [698, 319] on button "Next" at bounding box center [707, 324] width 97 height 40
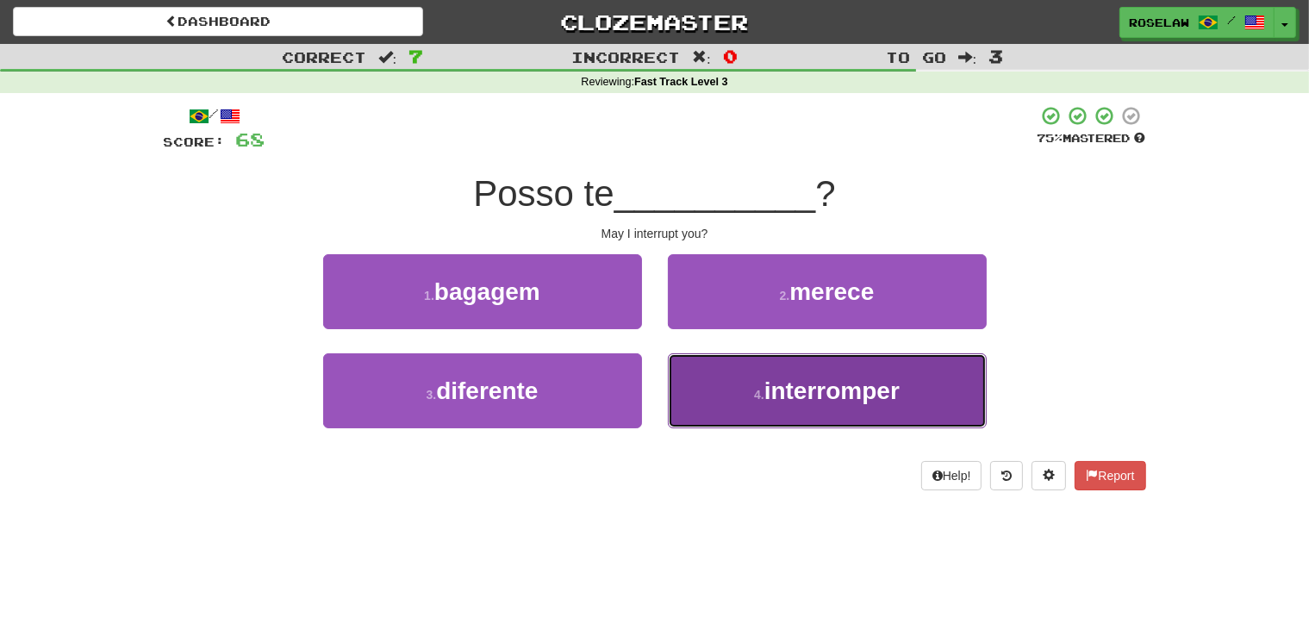
click at [748, 409] on button "4 . interromper" at bounding box center [827, 390] width 319 height 75
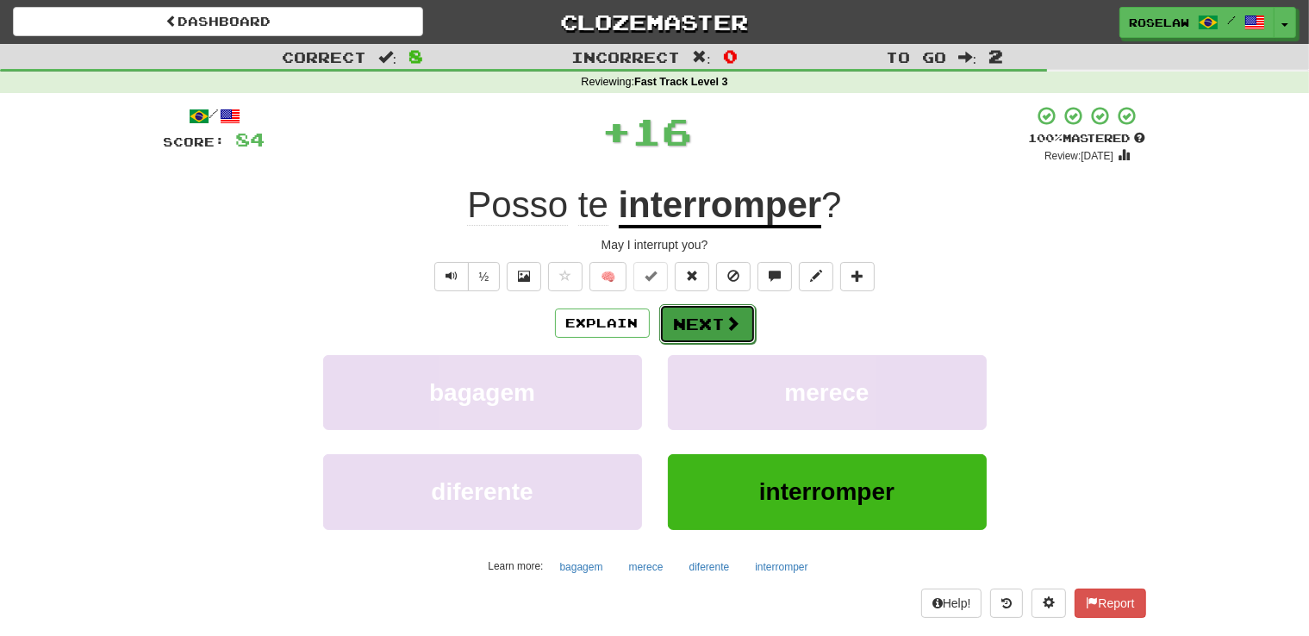
click at [696, 315] on button "Next" at bounding box center [707, 324] width 97 height 40
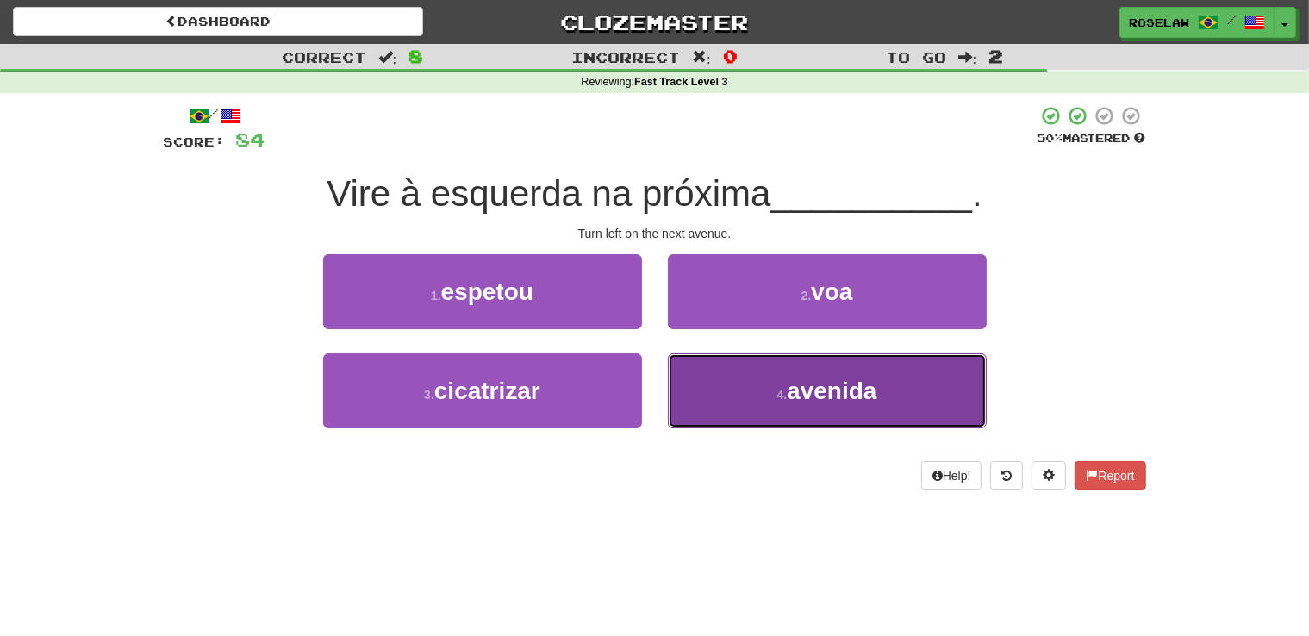
click at [734, 398] on button "4 . avenida" at bounding box center [827, 390] width 319 height 75
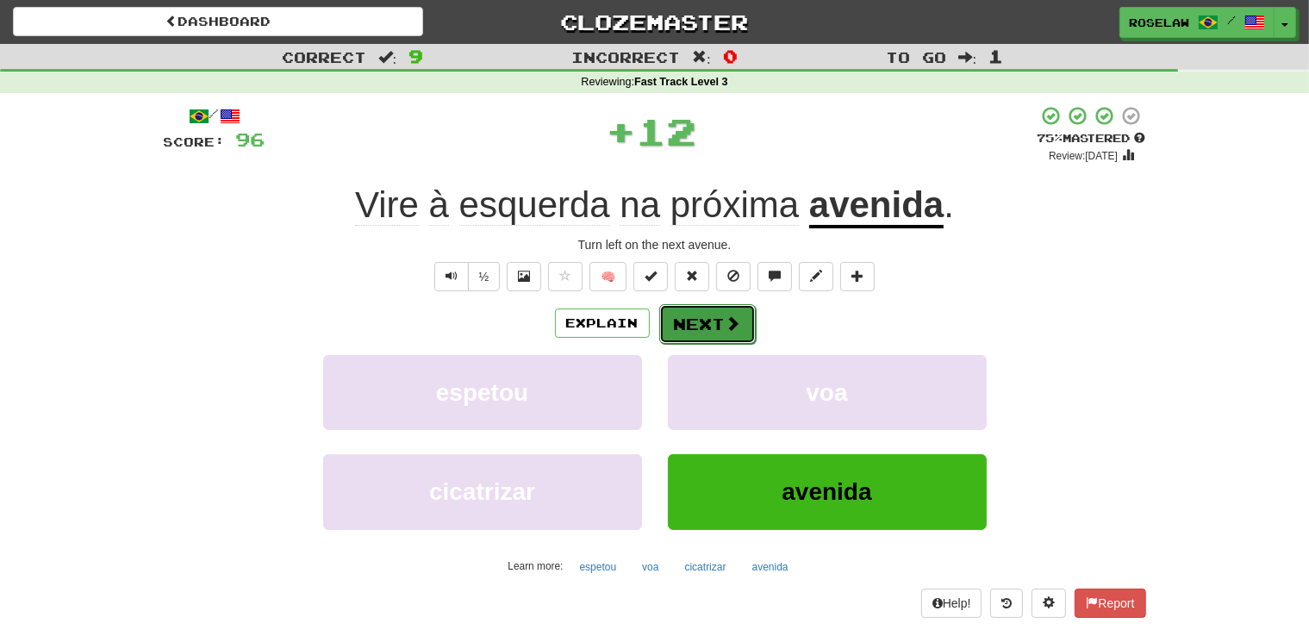
click at [700, 318] on button "Next" at bounding box center [707, 324] width 97 height 40
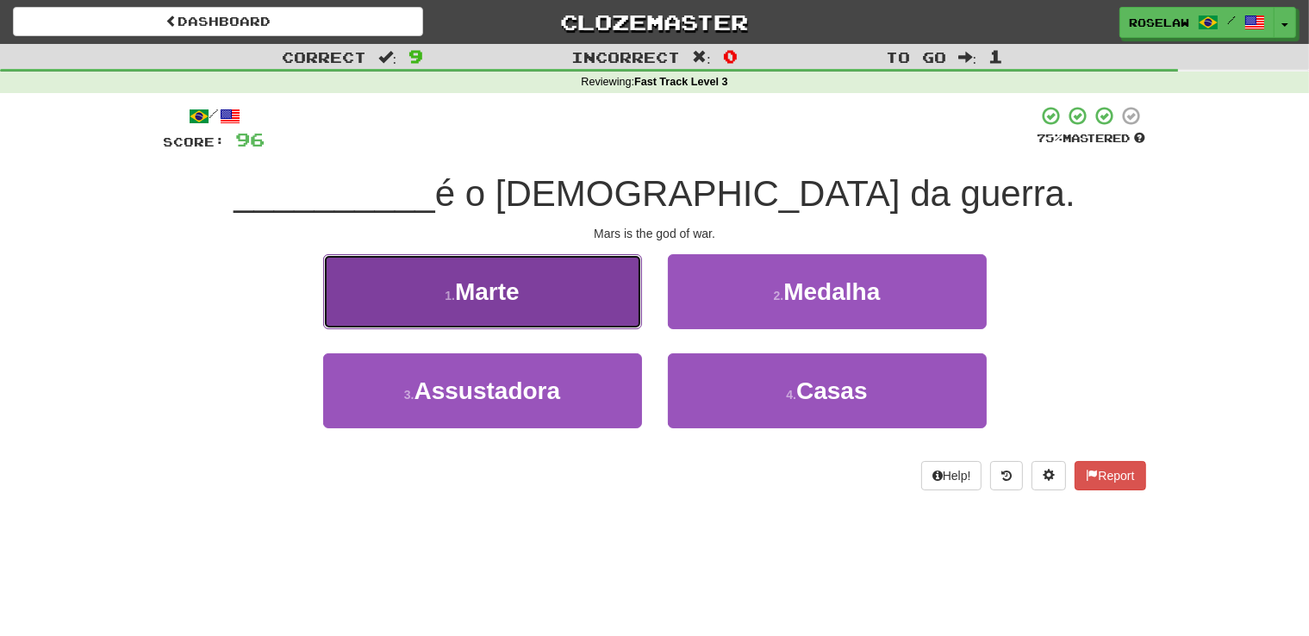
click at [587, 295] on button "1 . Marte" at bounding box center [482, 291] width 319 height 75
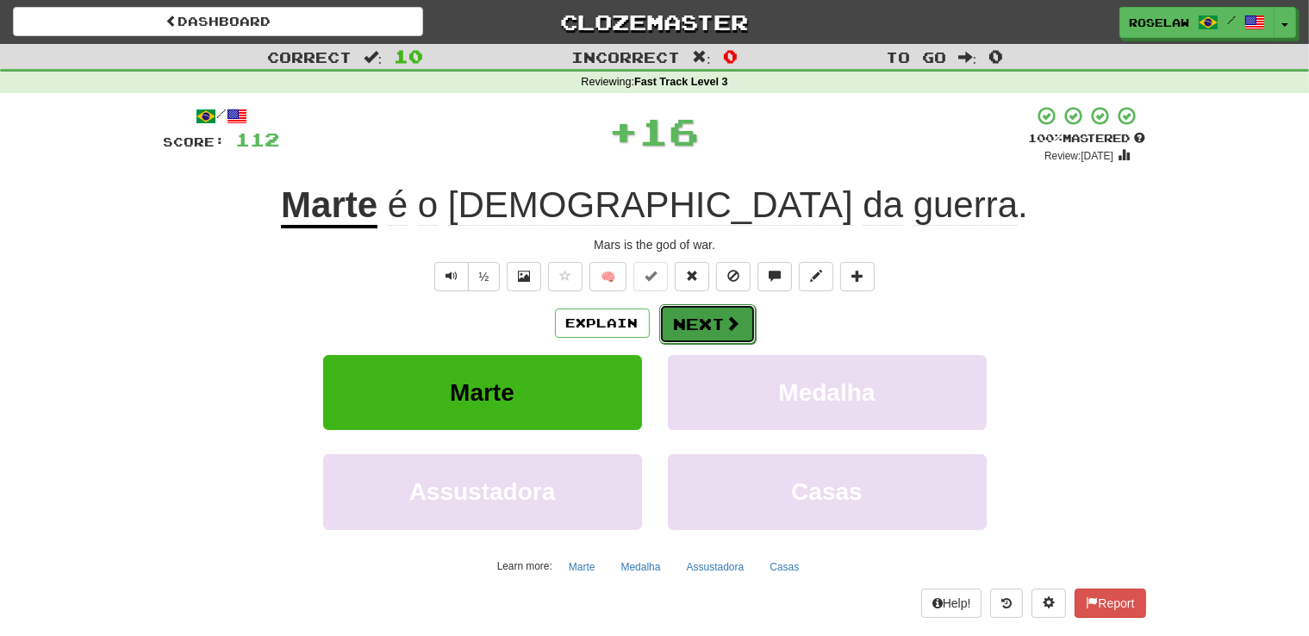
click at [696, 316] on button "Next" at bounding box center [707, 324] width 97 height 40
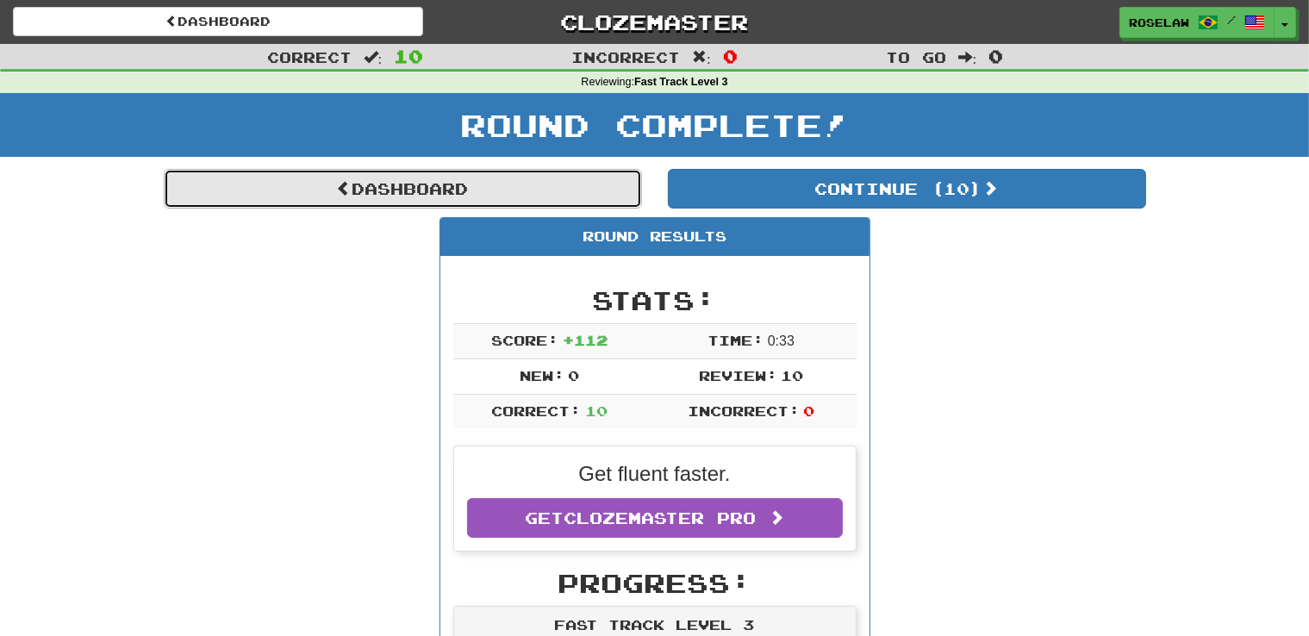
click at [345, 187] on span at bounding box center [345, 188] width 16 height 16
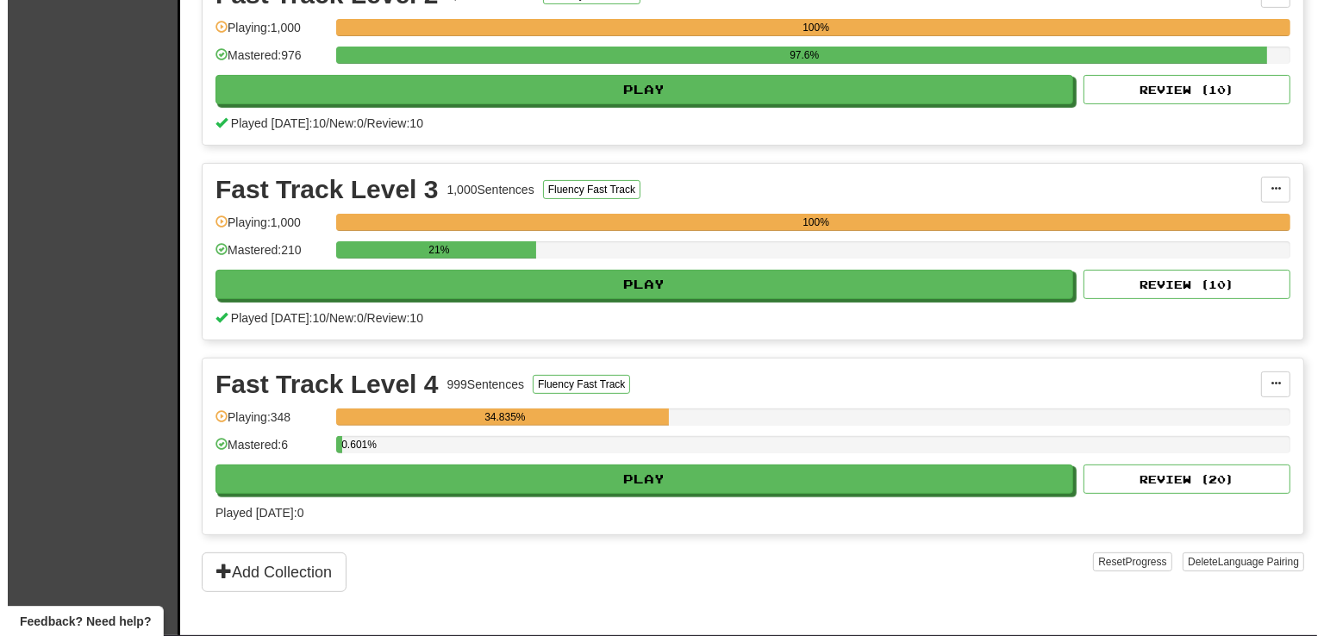
scroll to position [465, 0]
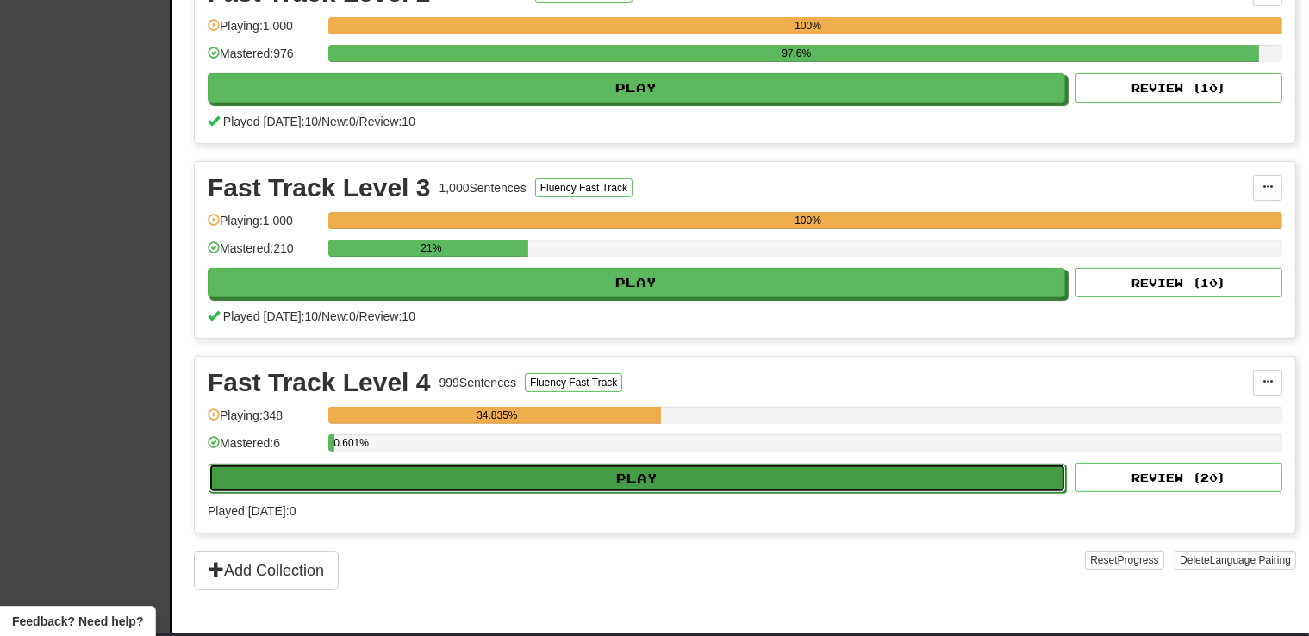
click at [550, 479] on button "Play" at bounding box center [638, 478] width 858 height 29
select select "**"
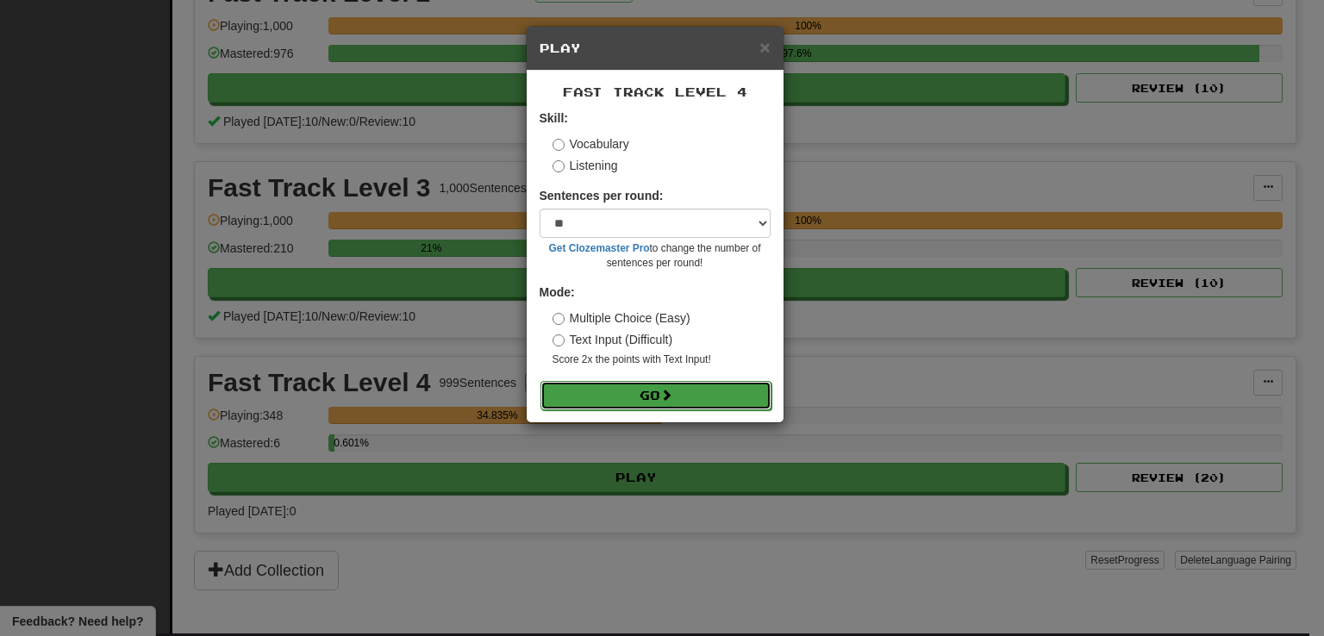
click at [596, 395] on button "Go" at bounding box center [655, 395] width 231 height 29
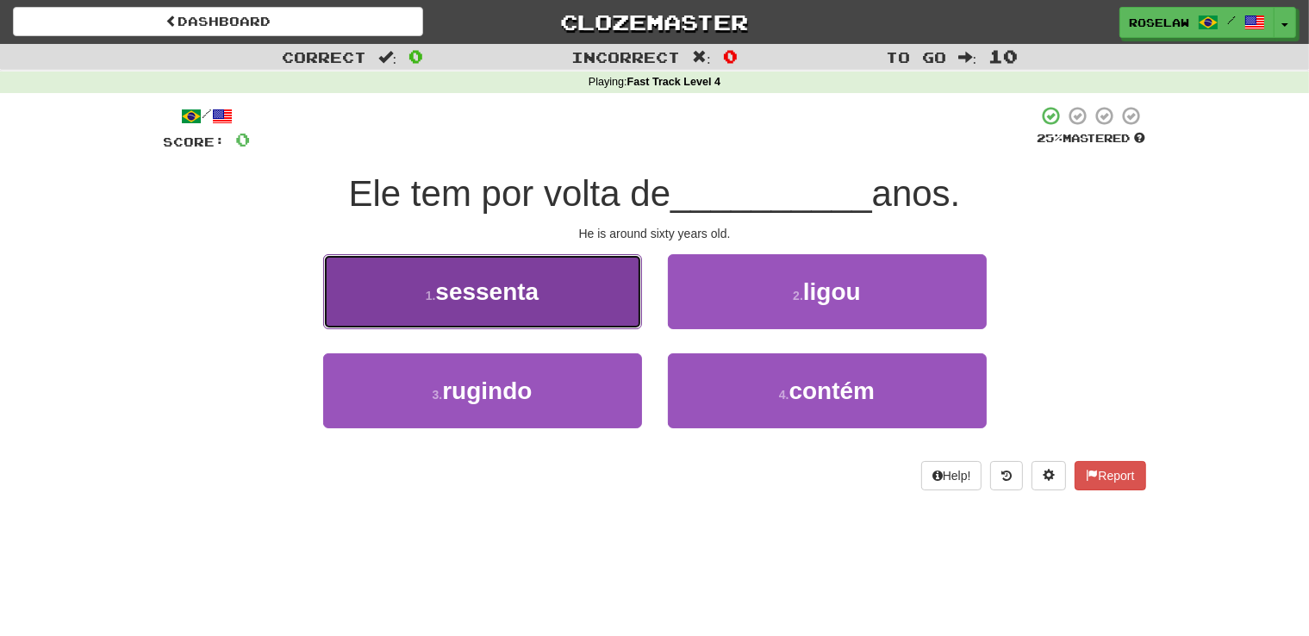
click at [581, 295] on button "1 . sessenta" at bounding box center [482, 291] width 319 height 75
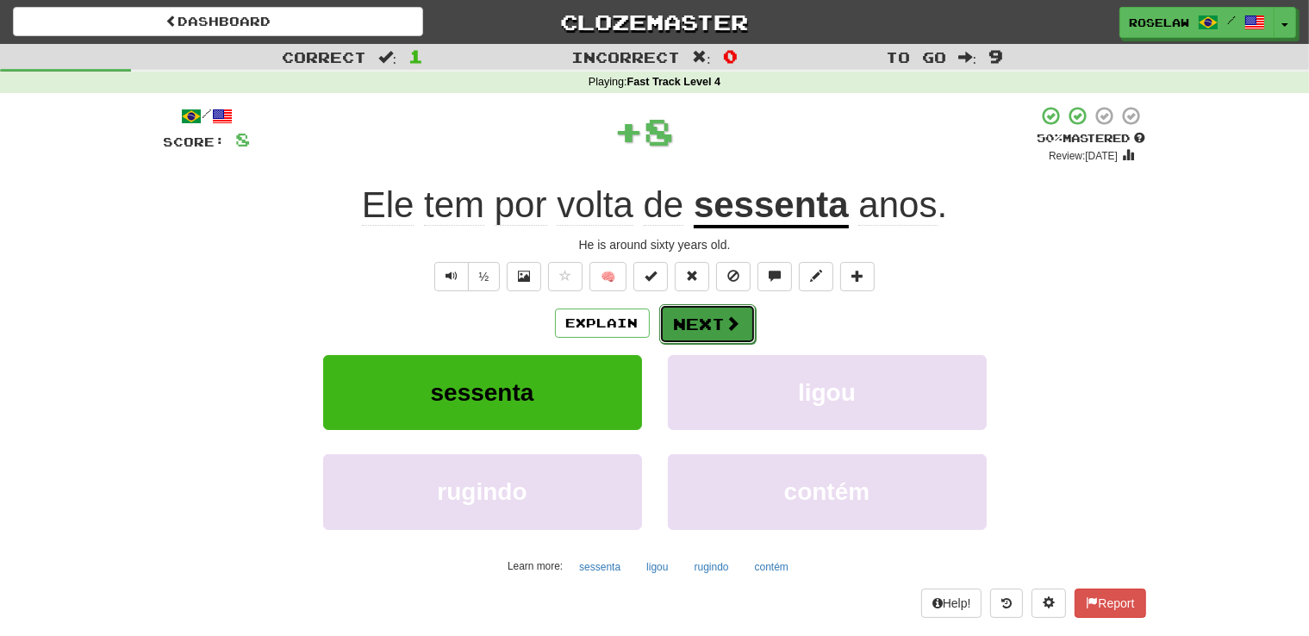
click at [691, 323] on button "Next" at bounding box center [707, 324] width 97 height 40
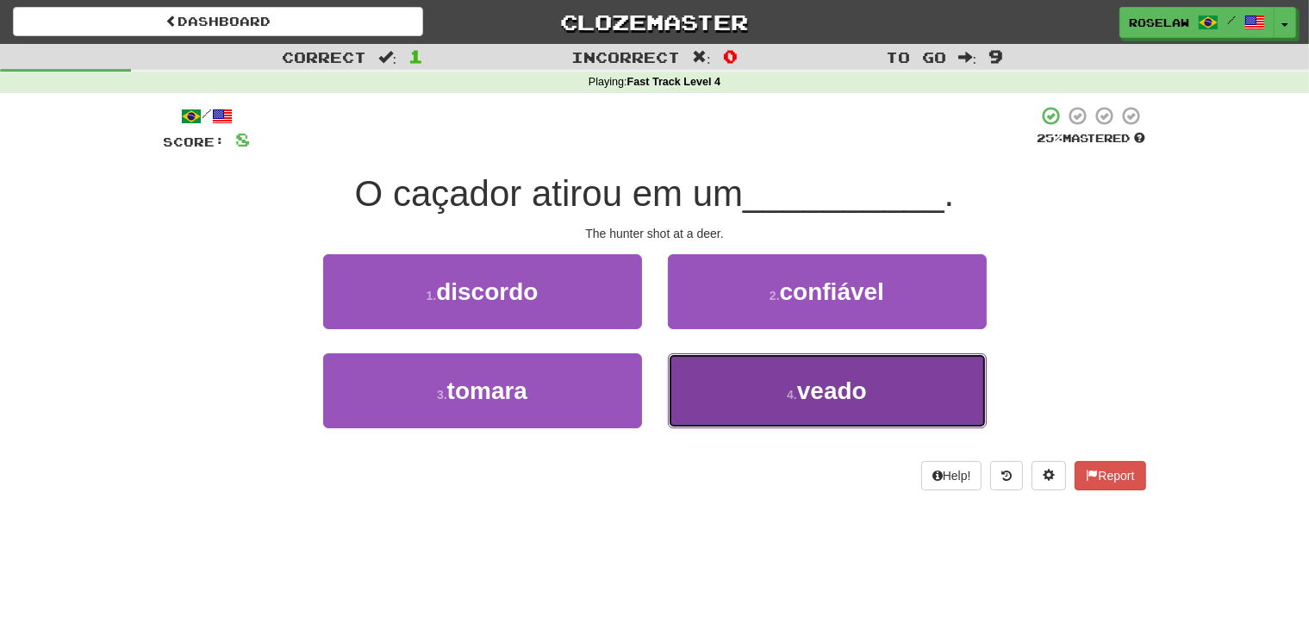
click at [736, 410] on button "4 . veado" at bounding box center [827, 390] width 319 height 75
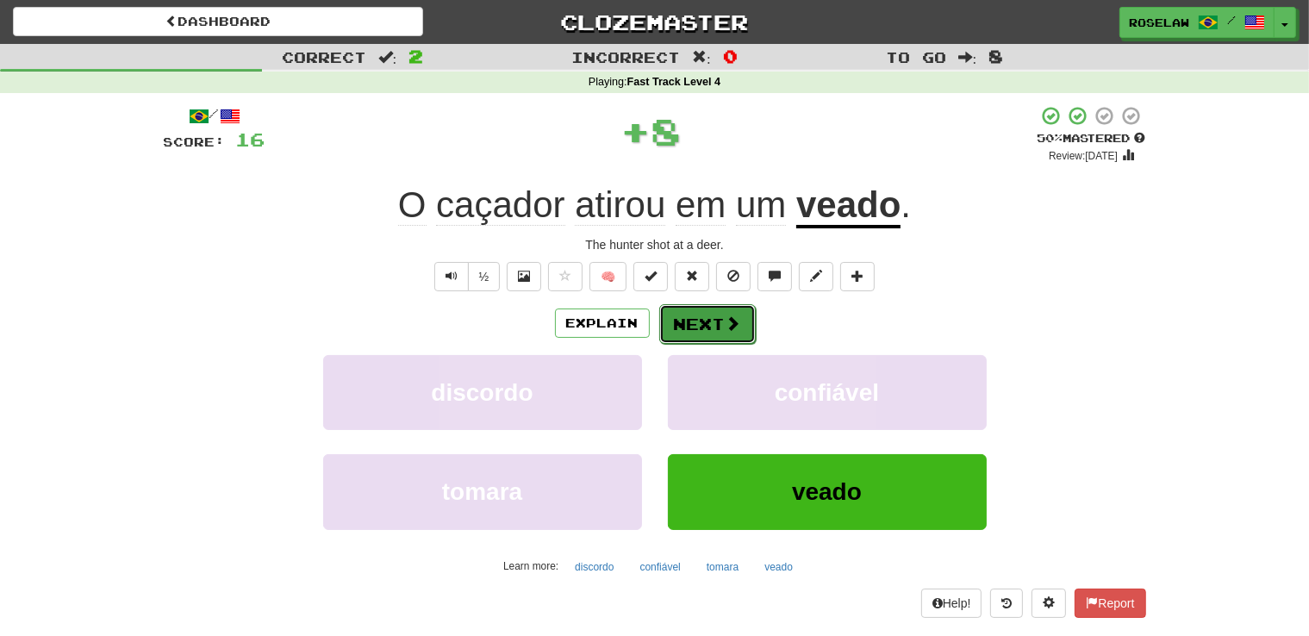
click at [730, 325] on span at bounding box center [734, 323] width 16 height 16
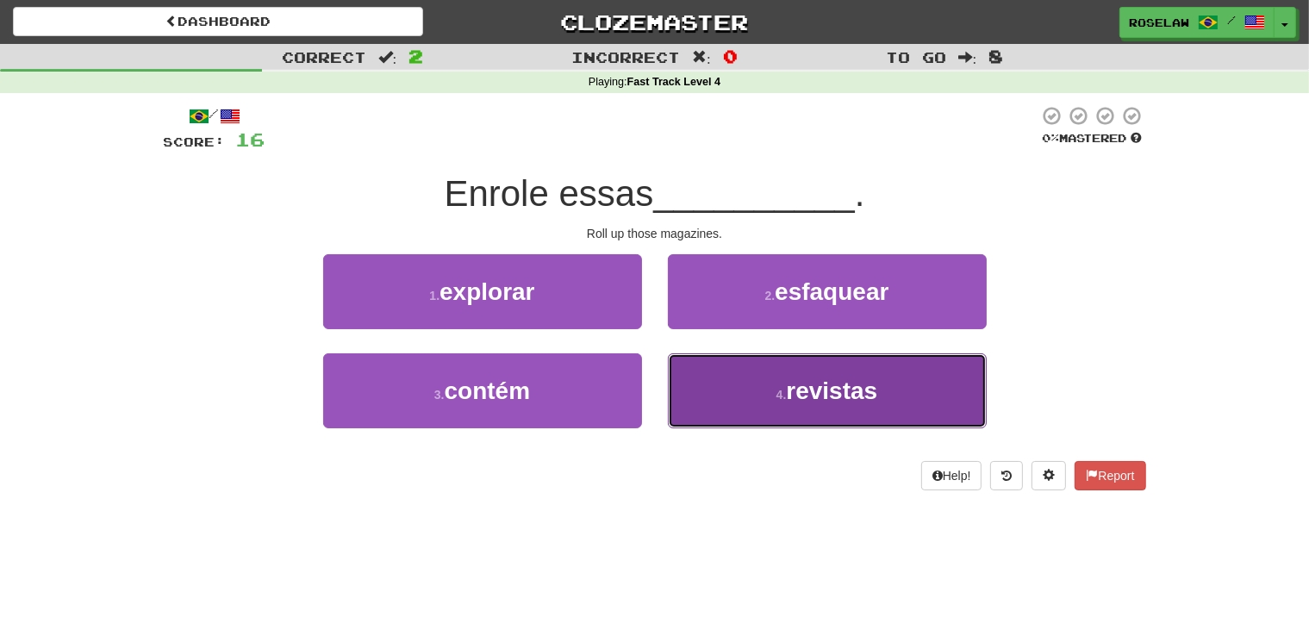
click at [747, 408] on button "4 . revistas" at bounding box center [827, 390] width 319 height 75
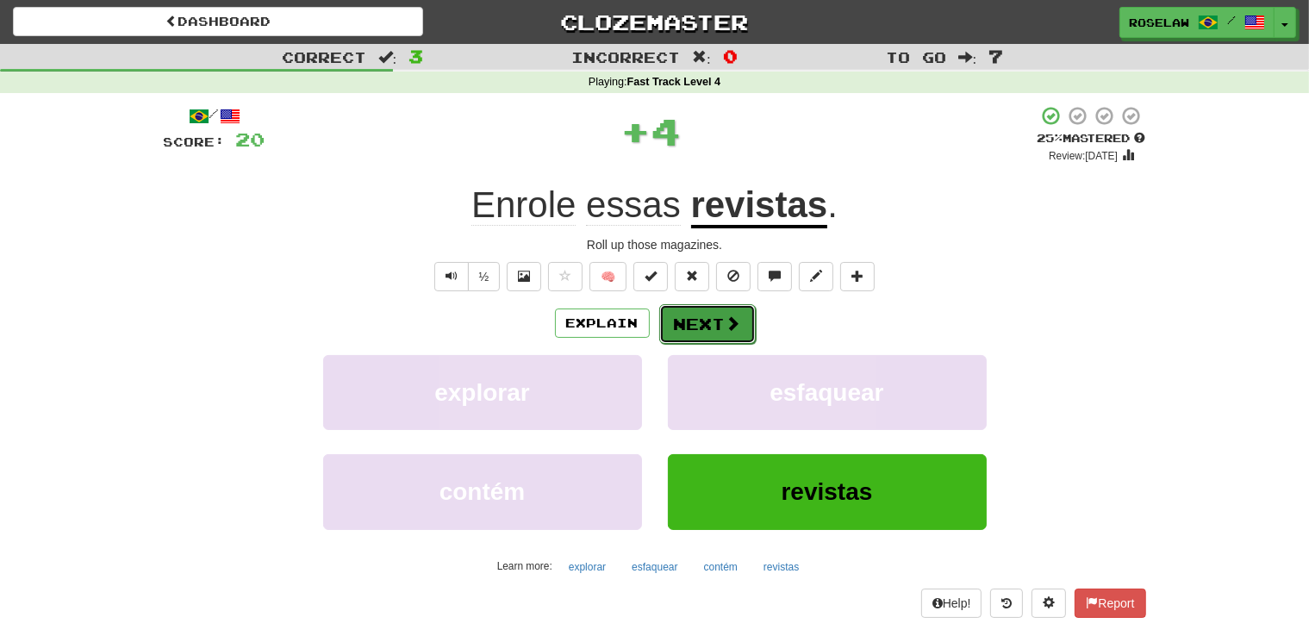
click at [696, 315] on button "Next" at bounding box center [707, 324] width 97 height 40
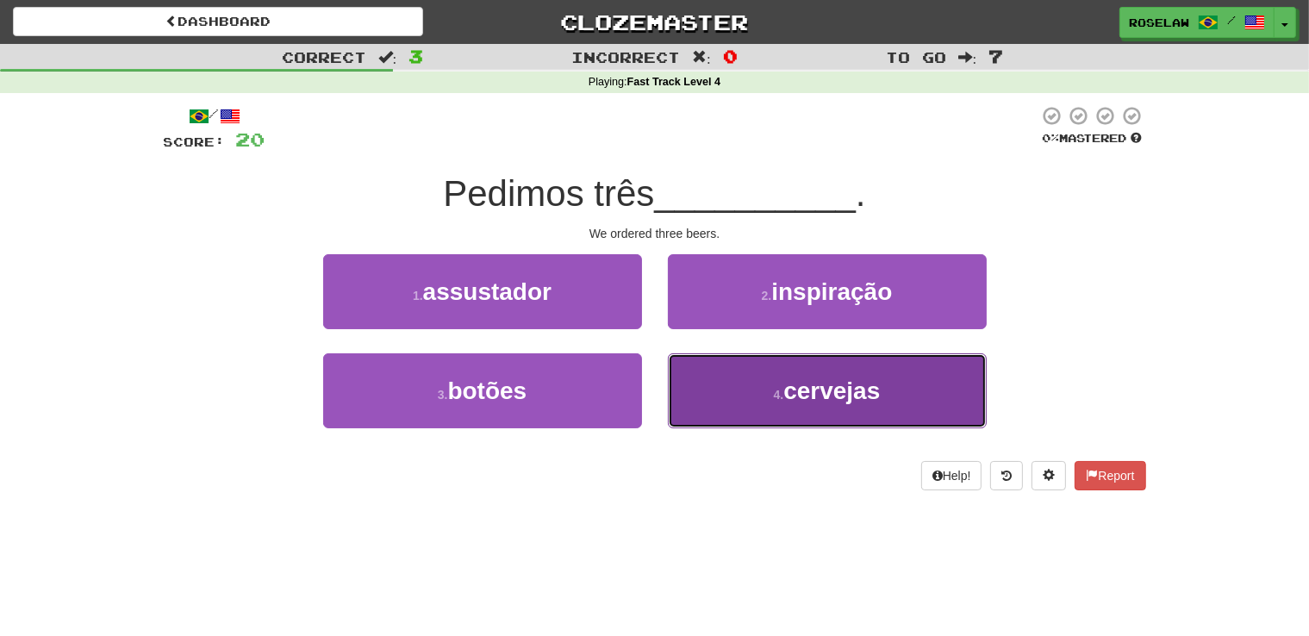
click at [736, 402] on button "4 . cervejas" at bounding box center [827, 390] width 319 height 75
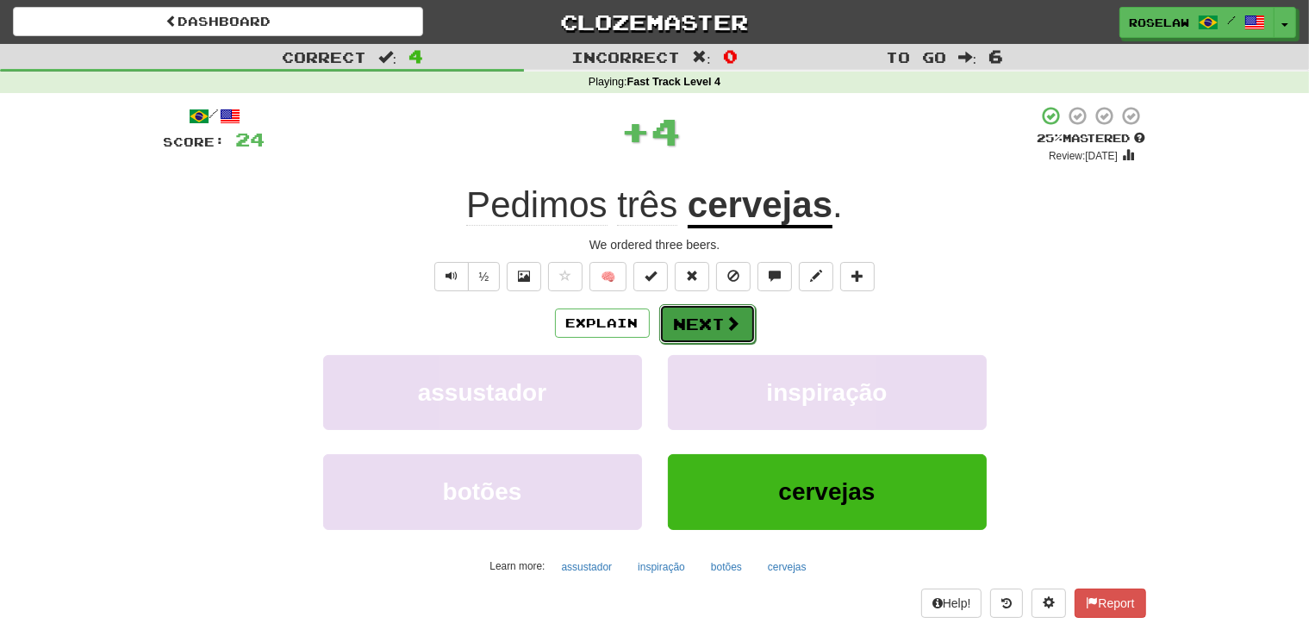
click at [712, 319] on button "Next" at bounding box center [707, 324] width 97 height 40
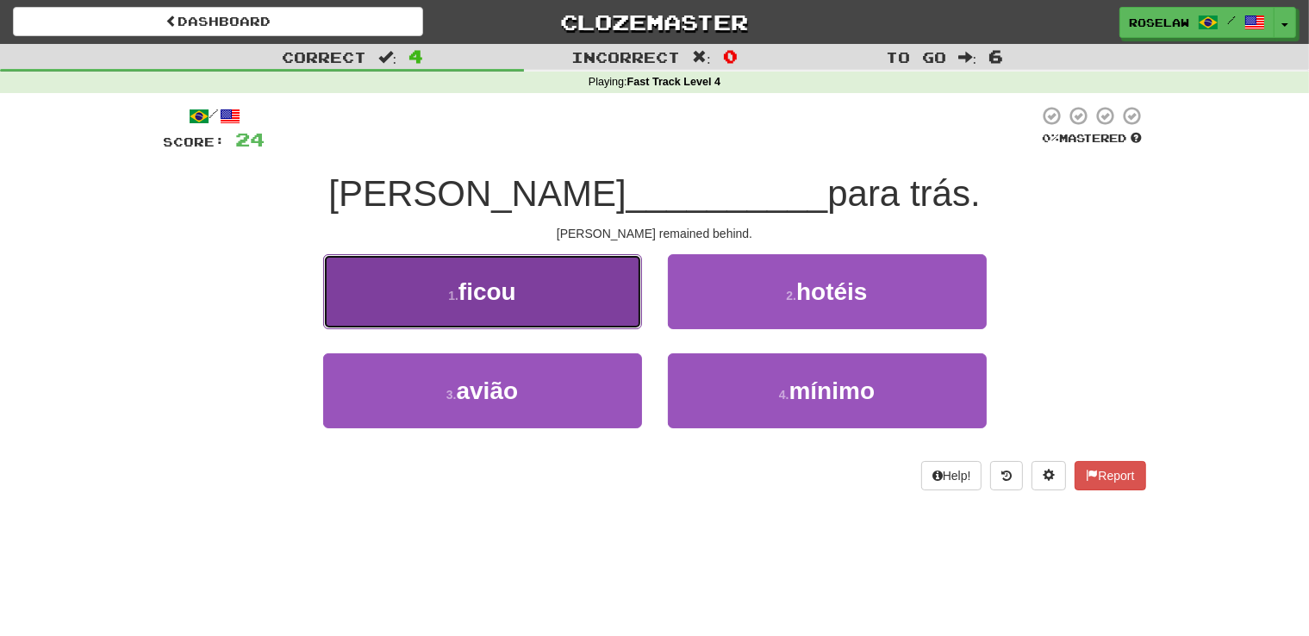
click at [581, 309] on button "1 . ficou" at bounding box center [482, 291] width 319 height 75
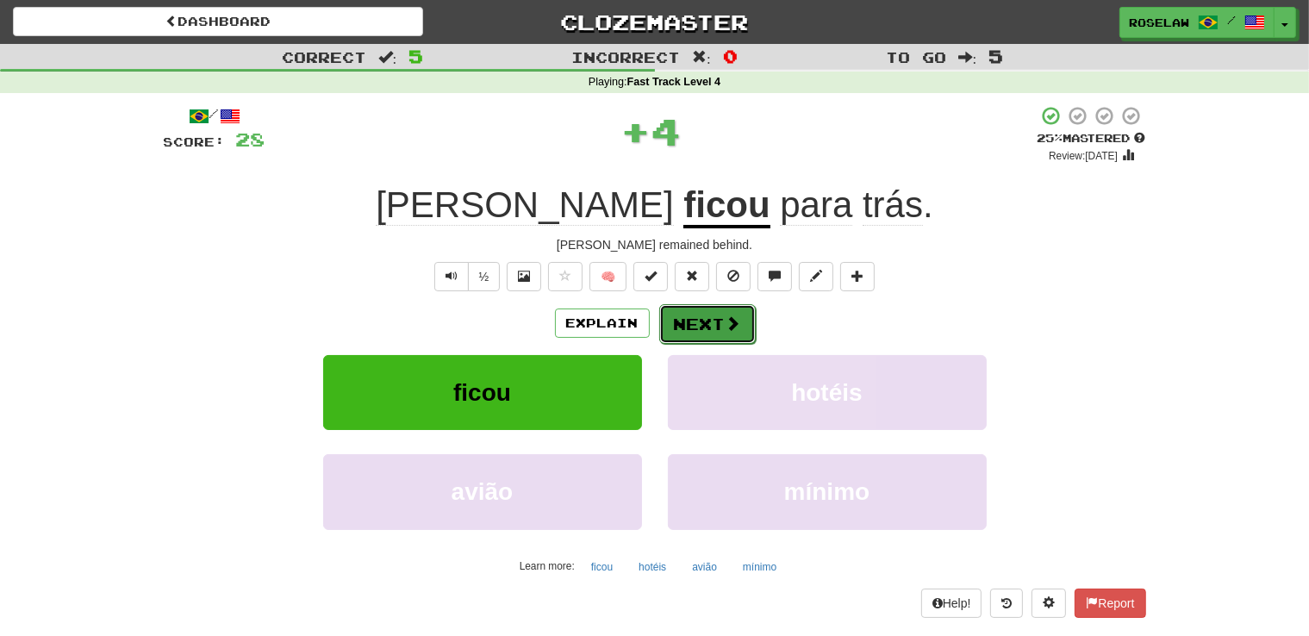
click at [697, 321] on button "Next" at bounding box center [707, 324] width 97 height 40
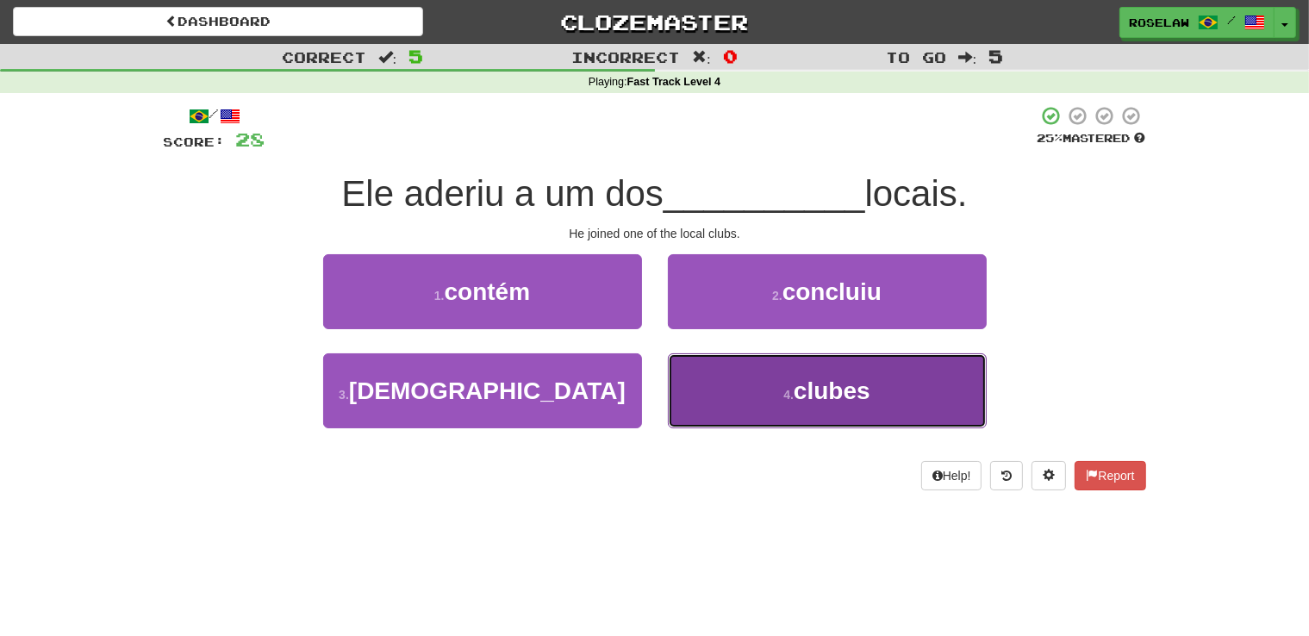
click at [740, 406] on button "4 . clubes" at bounding box center [827, 390] width 319 height 75
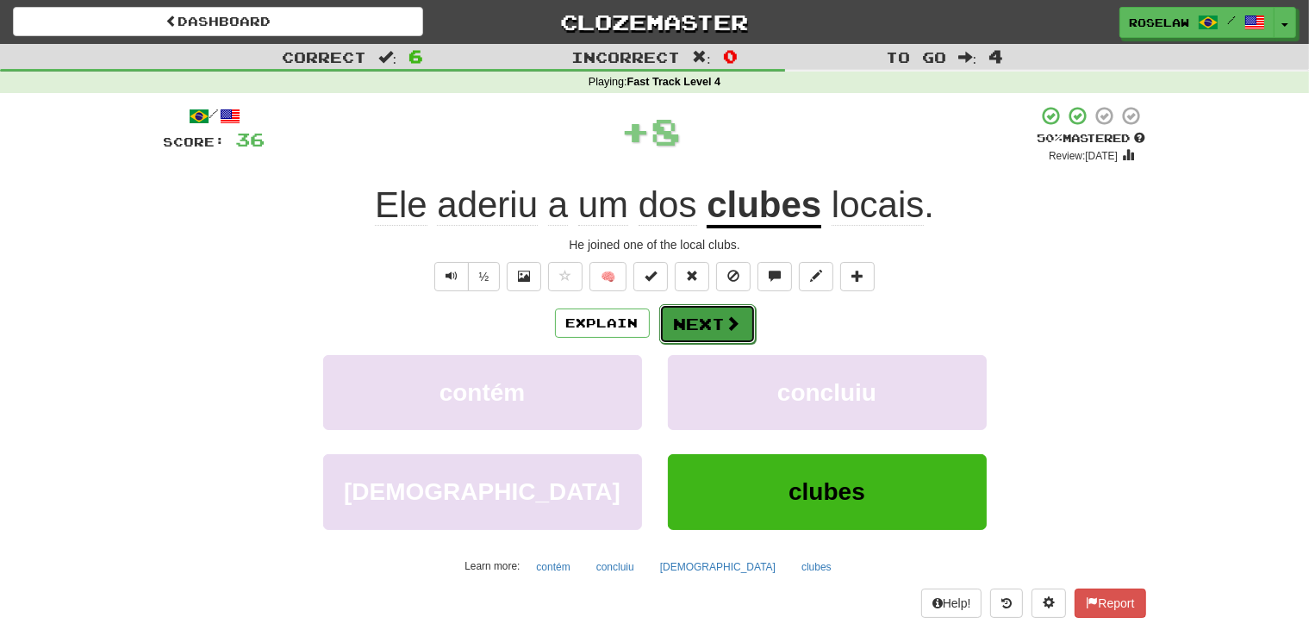
click at [711, 315] on button "Next" at bounding box center [707, 324] width 97 height 40
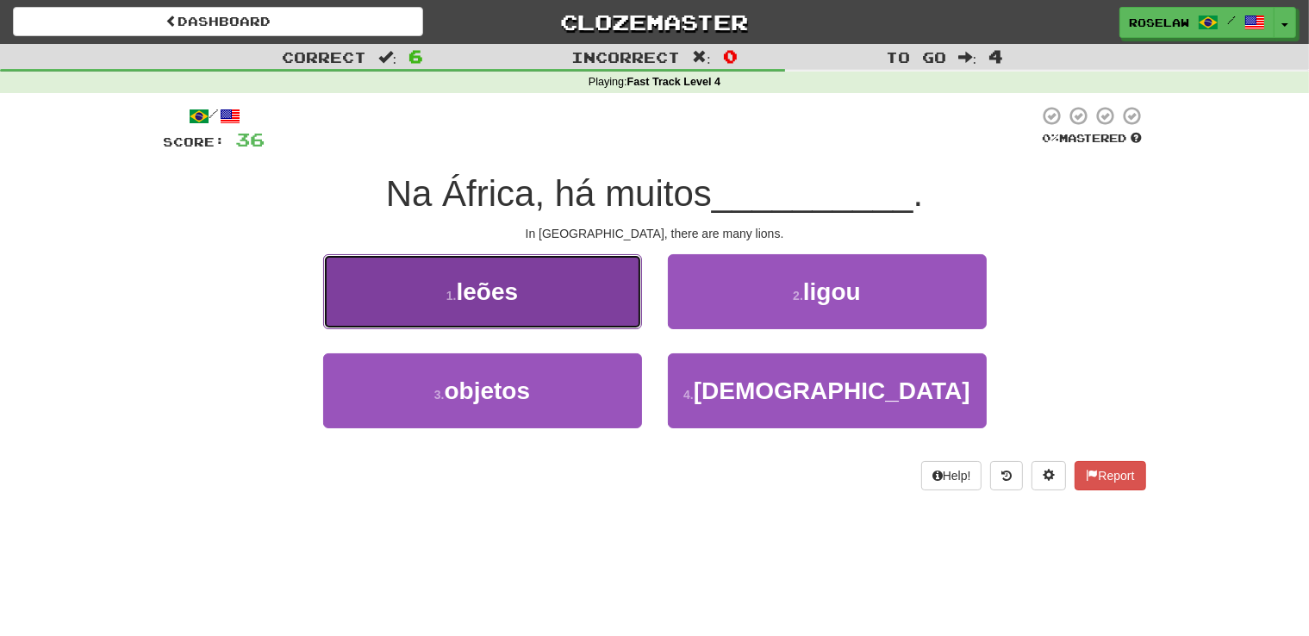
click at [585, 305] on button "1 . leões" at bounding box center [482, 291] width 319 height 75
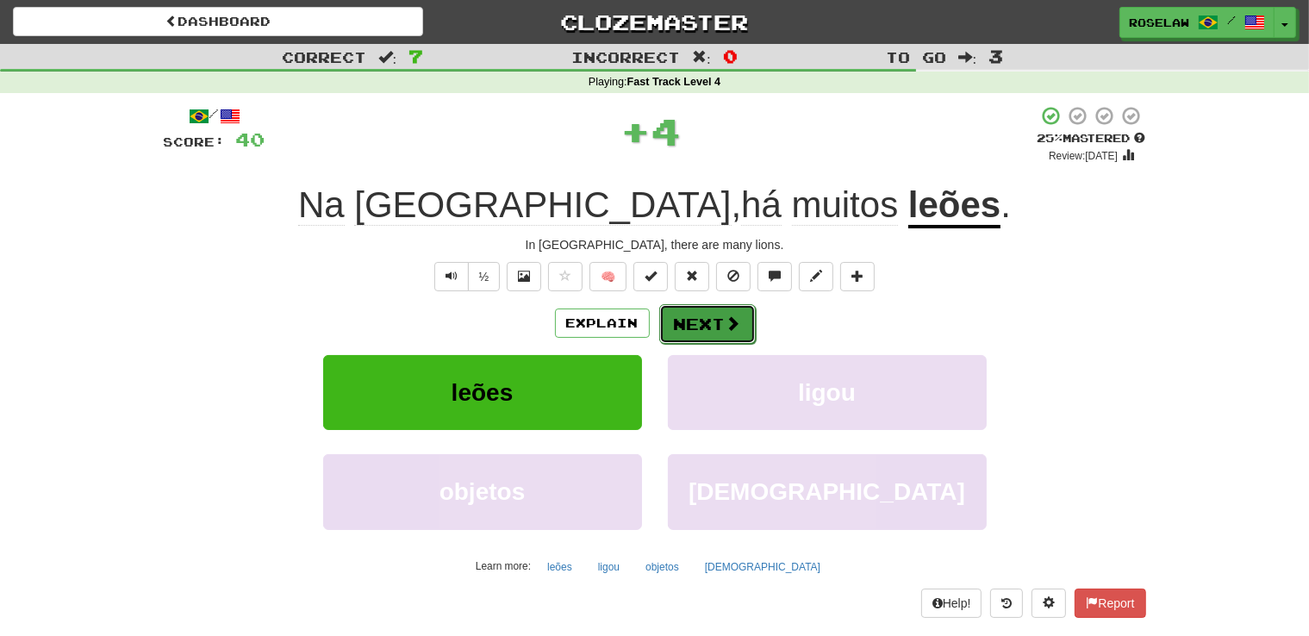
click at [692, 319] on button "Next" at bounding box center [707, 324] width 97 height 40
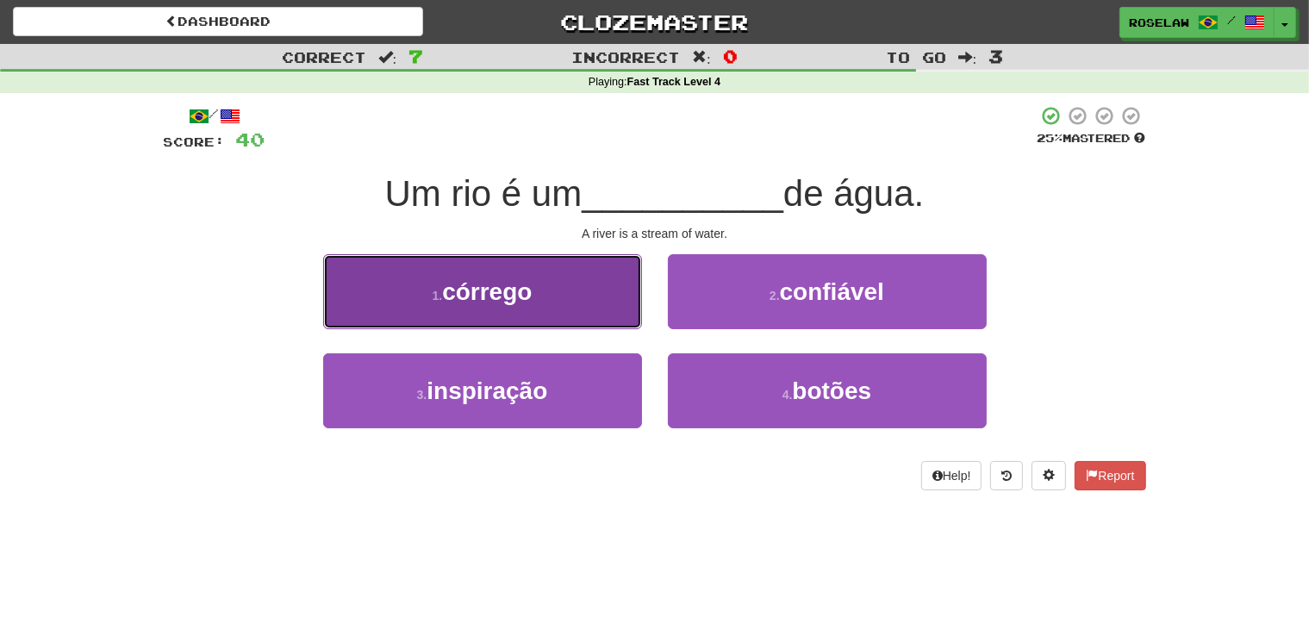
click at [567, 295] on button "1 . córrego" at bounding box center [482, 291] width 319 height 75
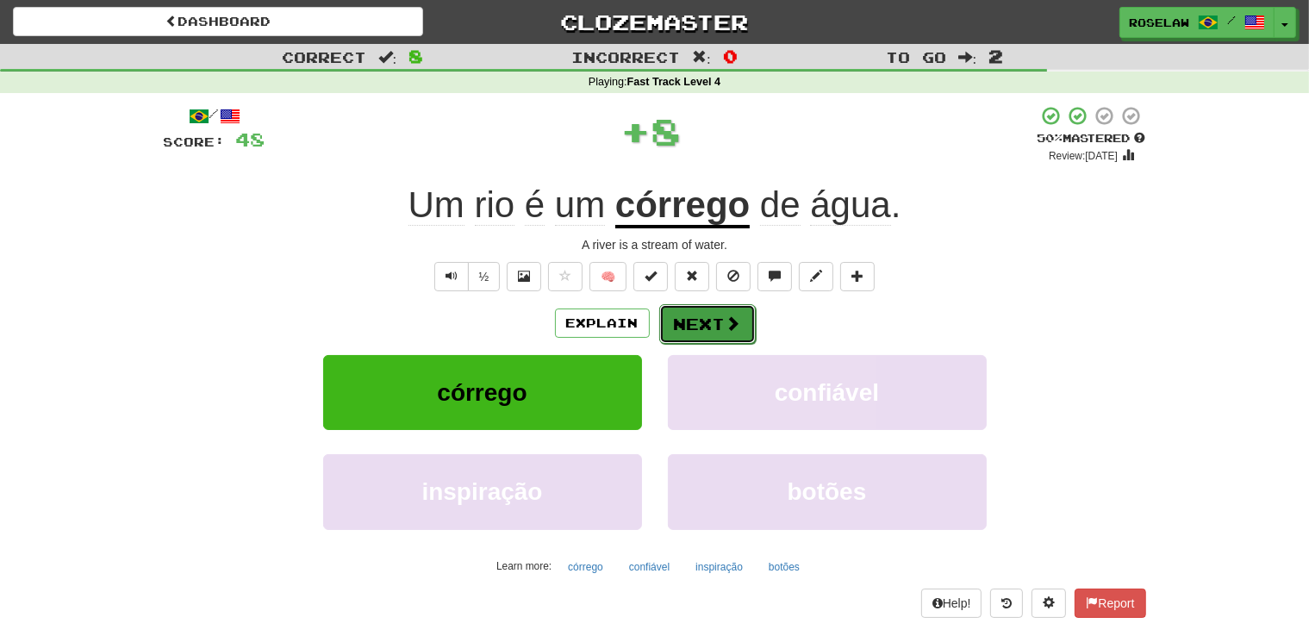
click at [715, 322] on button "Next" at bounding box center [707, 324] width 97 height 40
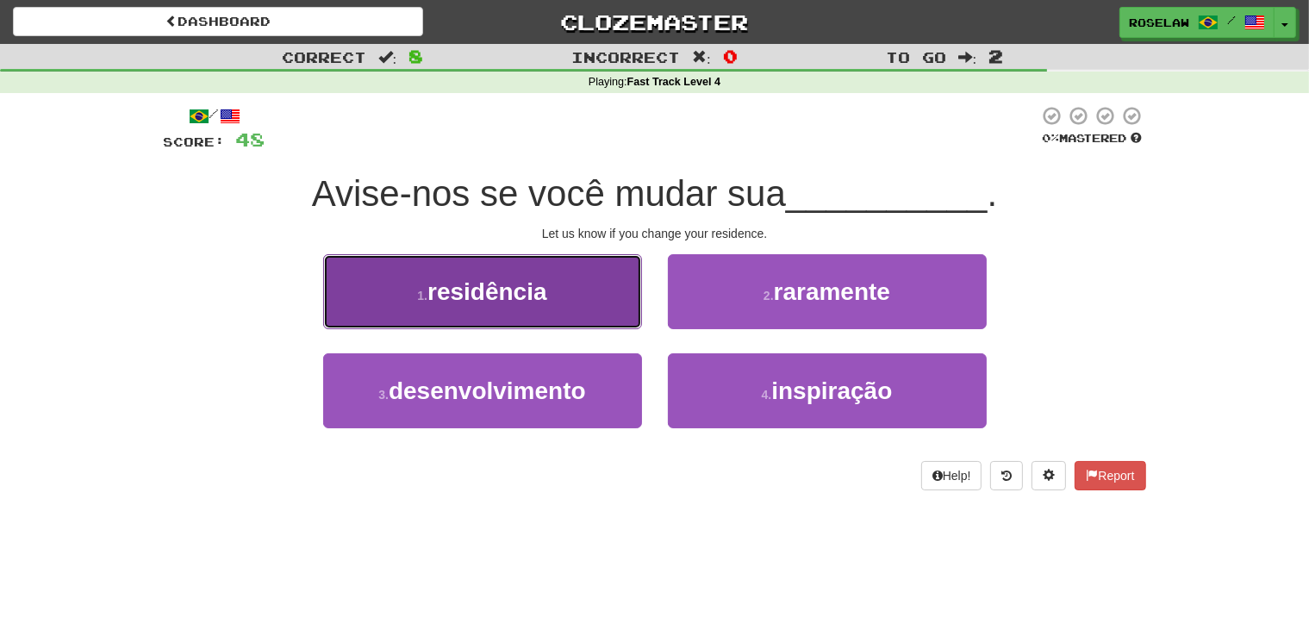
click at [583, 298] on button "1 . residência" at bounding box center [482, 291] width 319 height 75
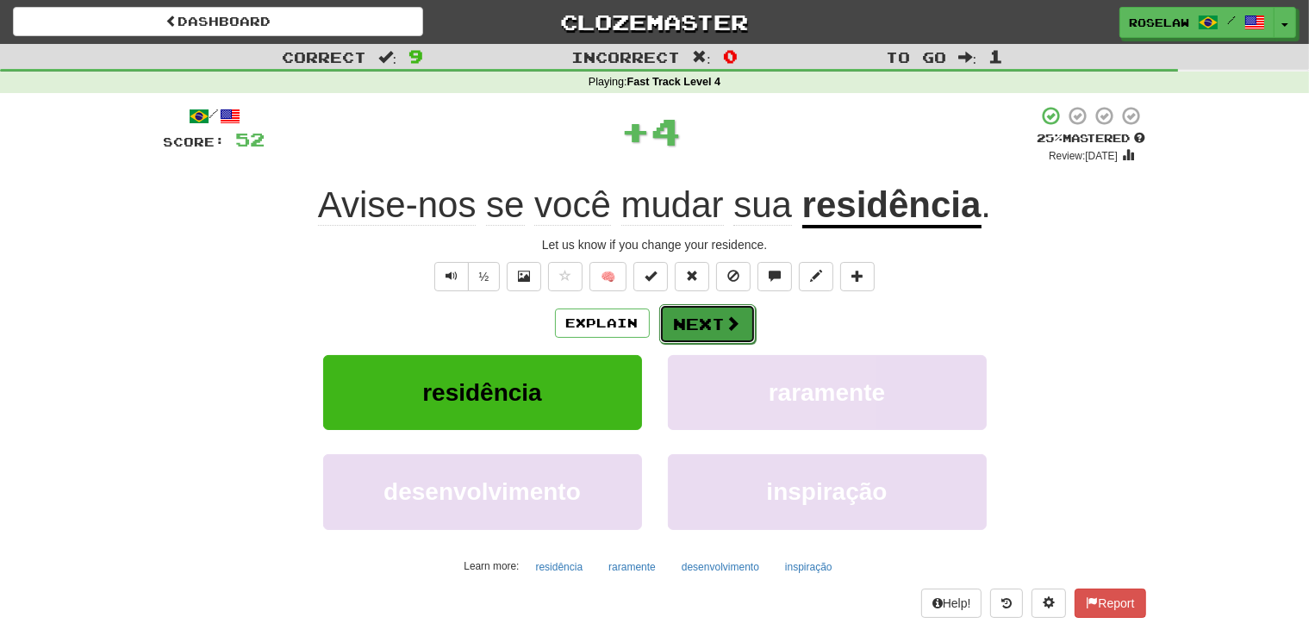
click at [691, 322] on button "Next" at bounding box center [707, 324] width 97 height 40
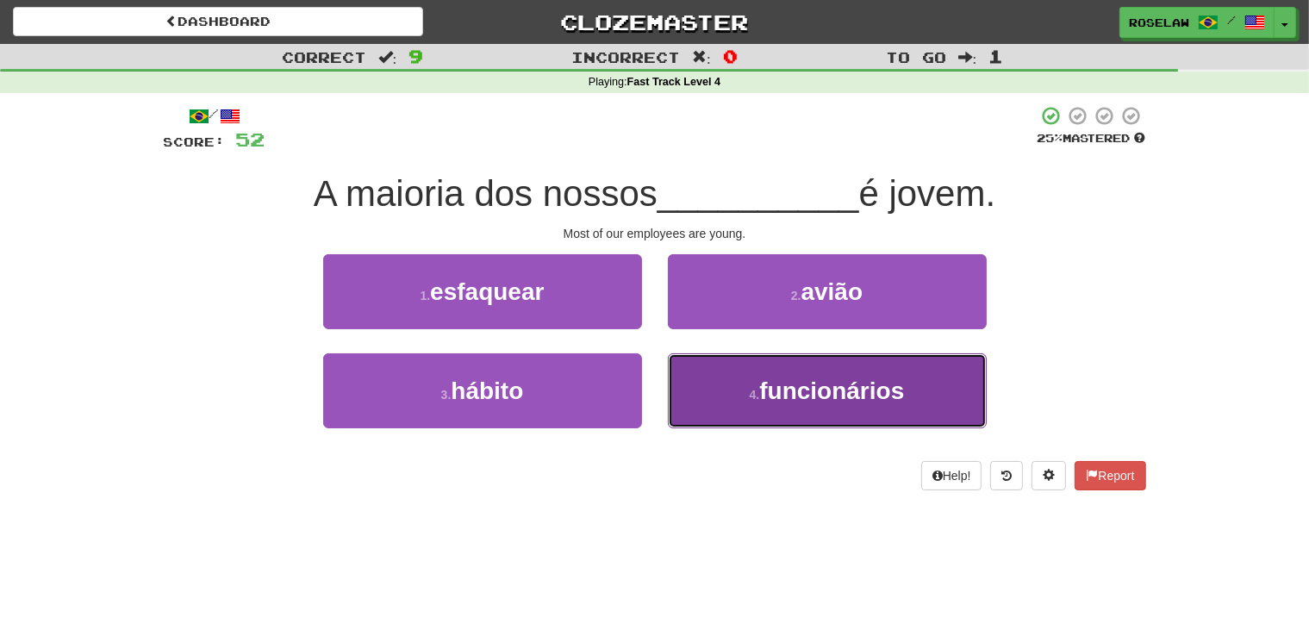
click at [735, 422] on button "4 . funcionários" at bounding box center [827, 390] width 319 height 75
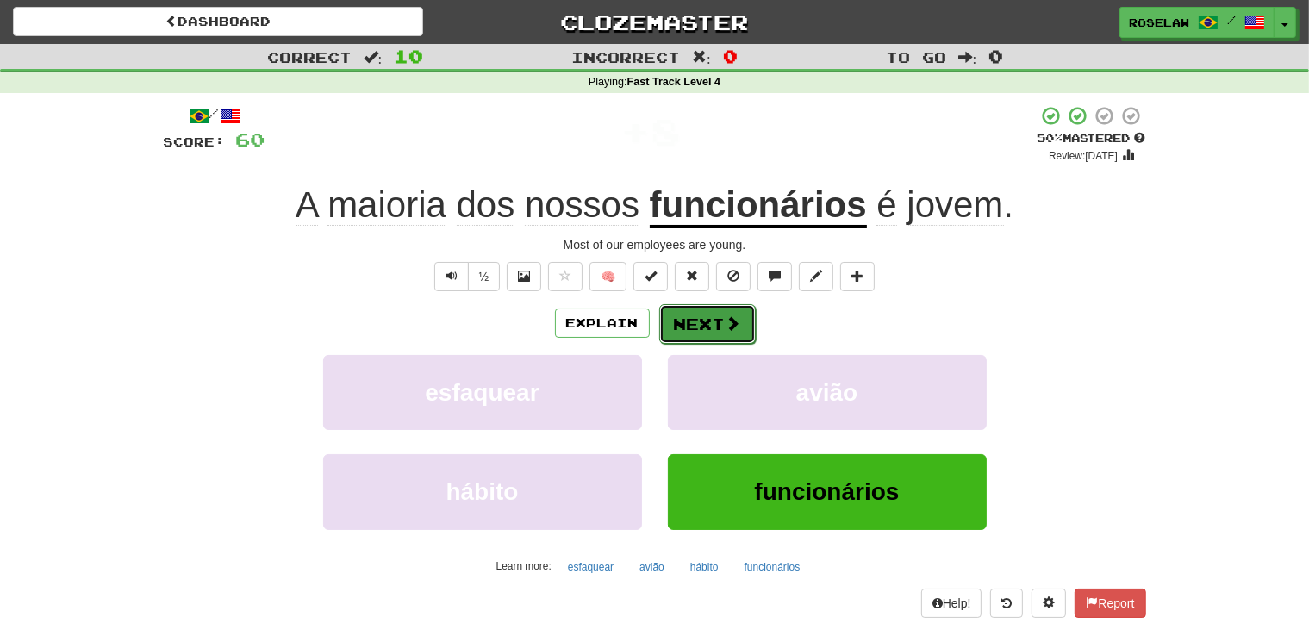
click at [704, 320] on button "Next" at bounding box center [707, 324] width 97 height 40
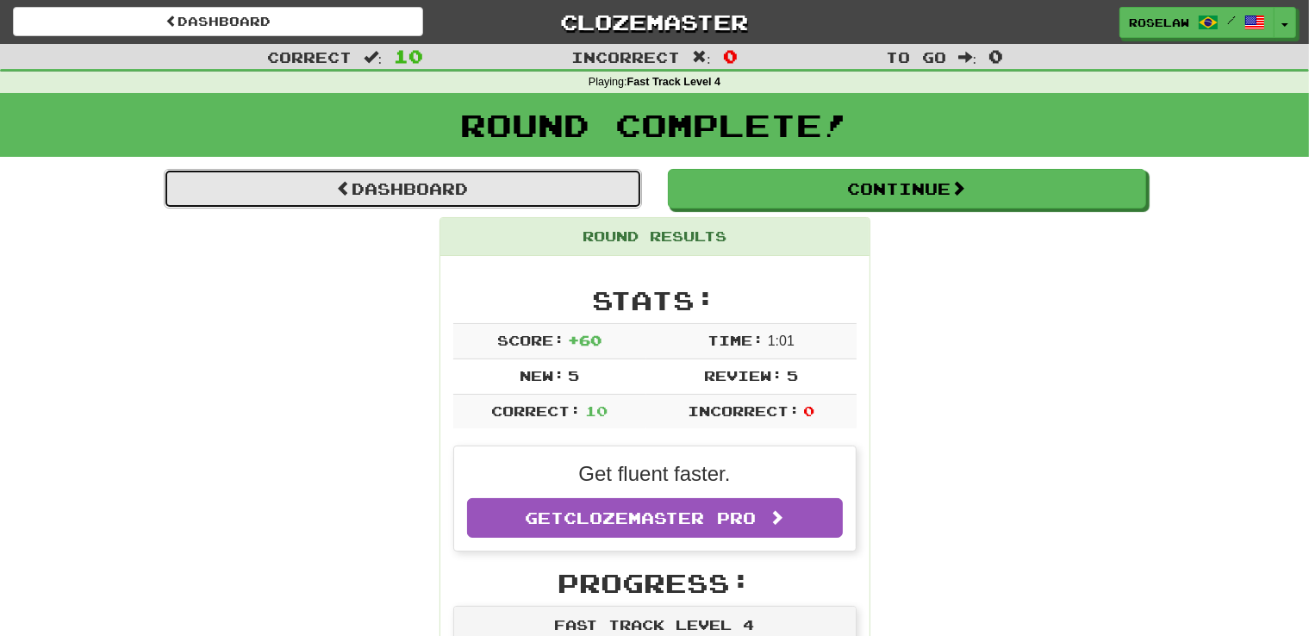
click at [509, 189] on link "Dashboard" at bounding box center [403, 189] width 478 height 40
